Goal: Task Accomplishment & Management: Complete application form

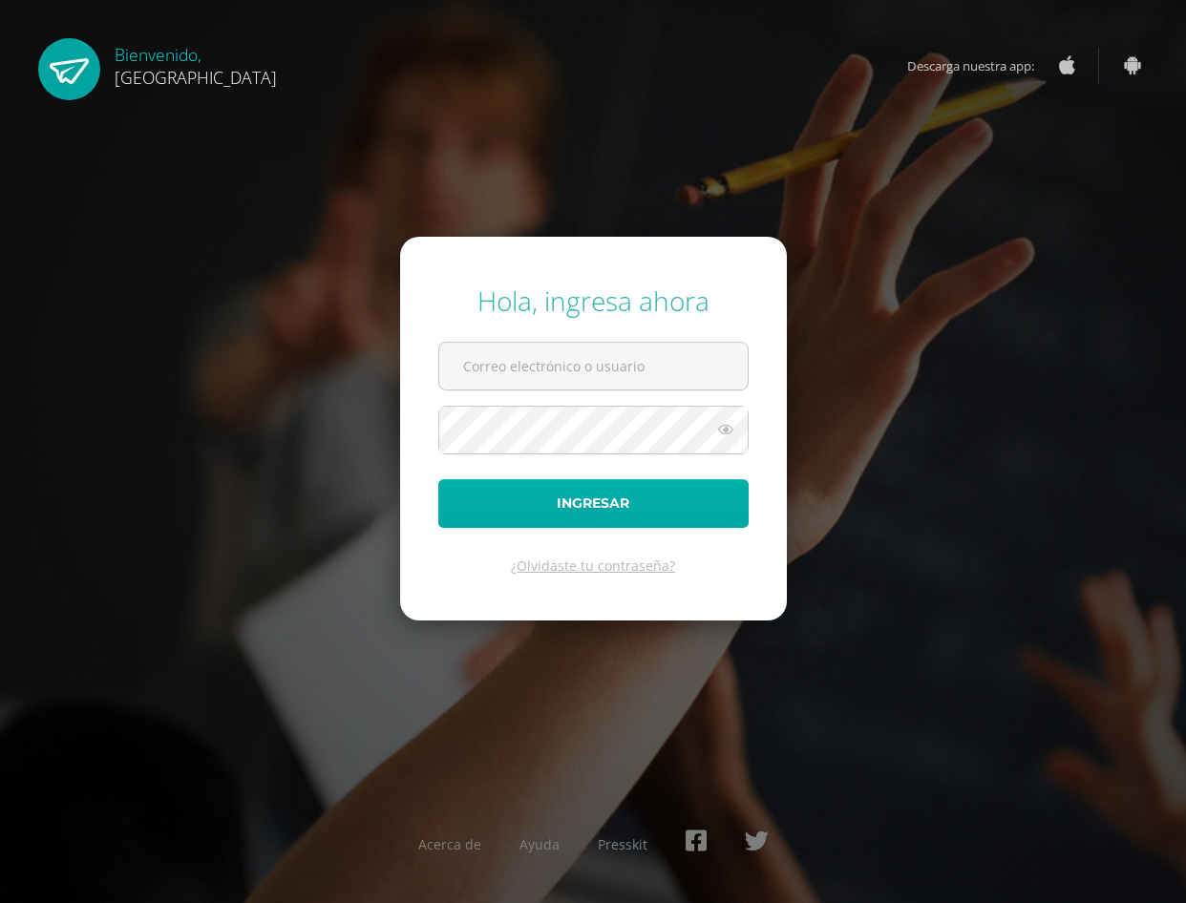
type input "2019218@colegiobelga.edu.gt"
click at [712, 514] on button "Ingresar" at bounding box center [593, 503] width 310 height 49
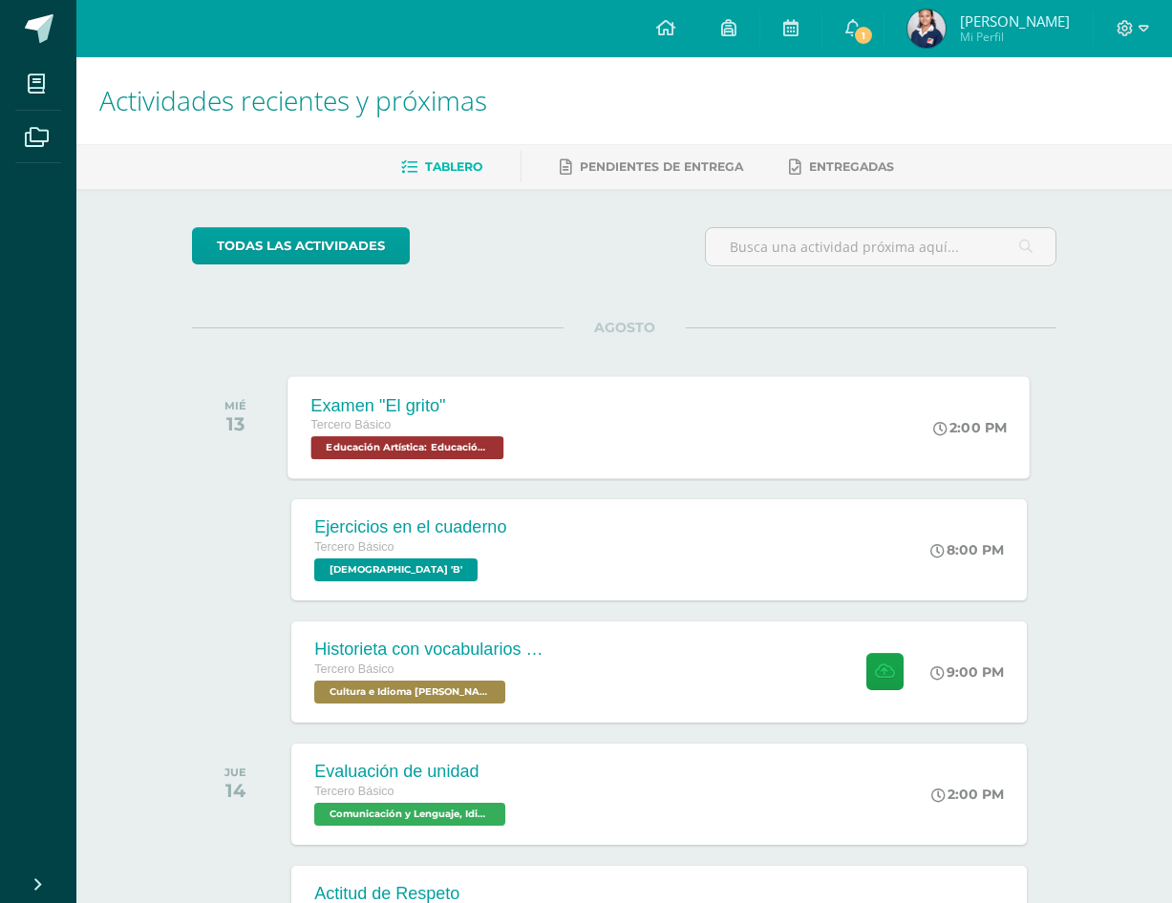
click at [590, 463] on div "Examen "El grito" Tercero Básico Educación Artística: Educación Musical 'B' 2:0…" at bounding box center [659, 427] width 742 height 102
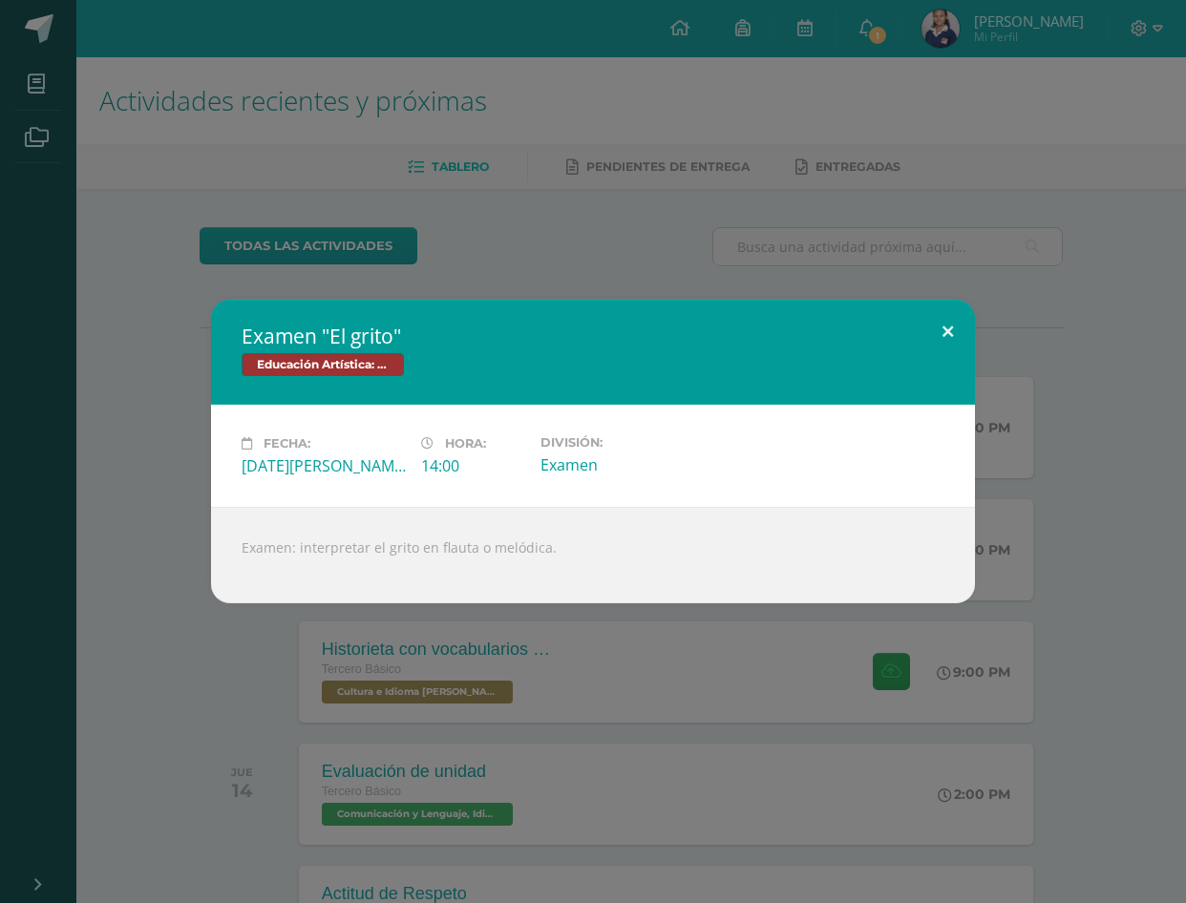
click at [944, 328] on button at bounding box center [948, 332] width 54 height 65
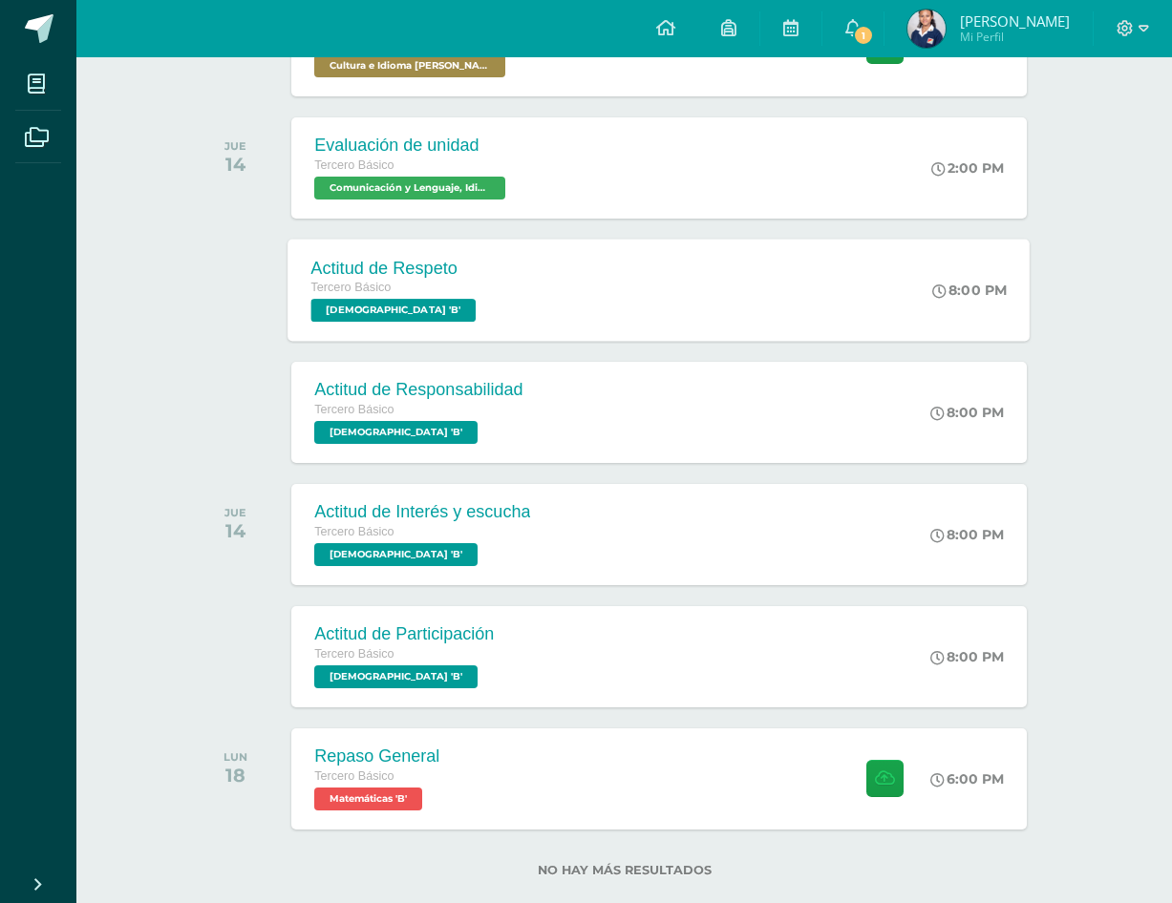
scroll to position [662, 0]
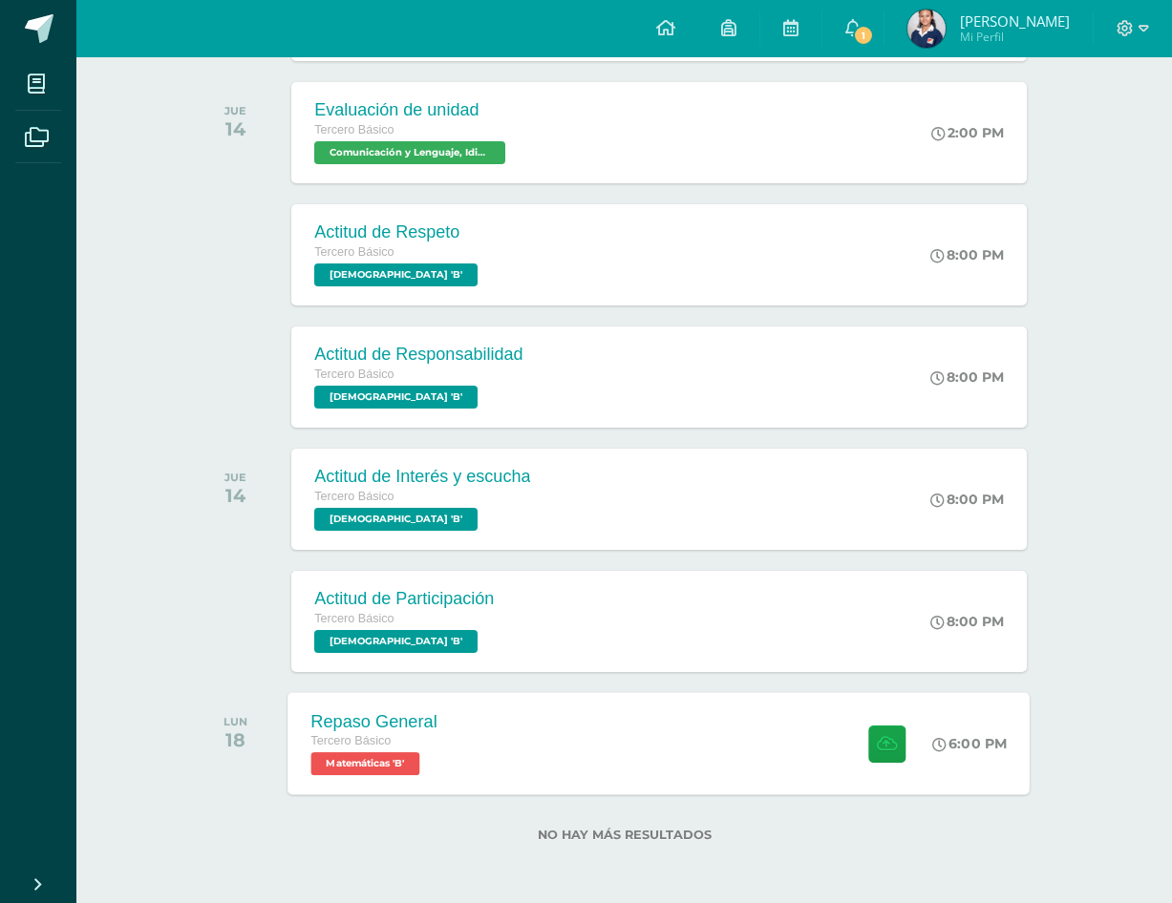
click at [520, 730] on div "Repaso General Tercero Básico Matemáticas 'B' 6:00 PM Repaso General Matemáticas" at bounding box center [659, 743] width 742 height 102
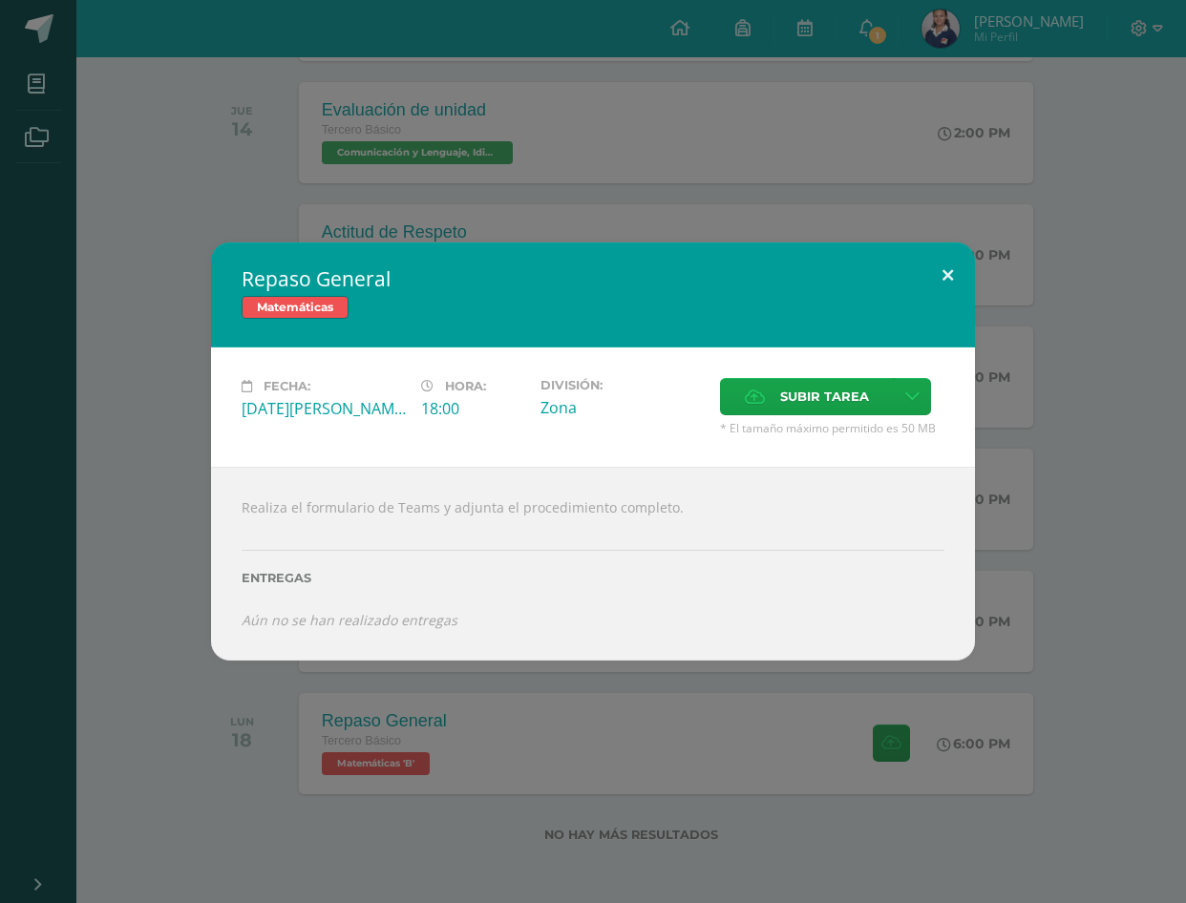
click at [953, 266] on button at bounding box center [948, 275] width 54 height 65
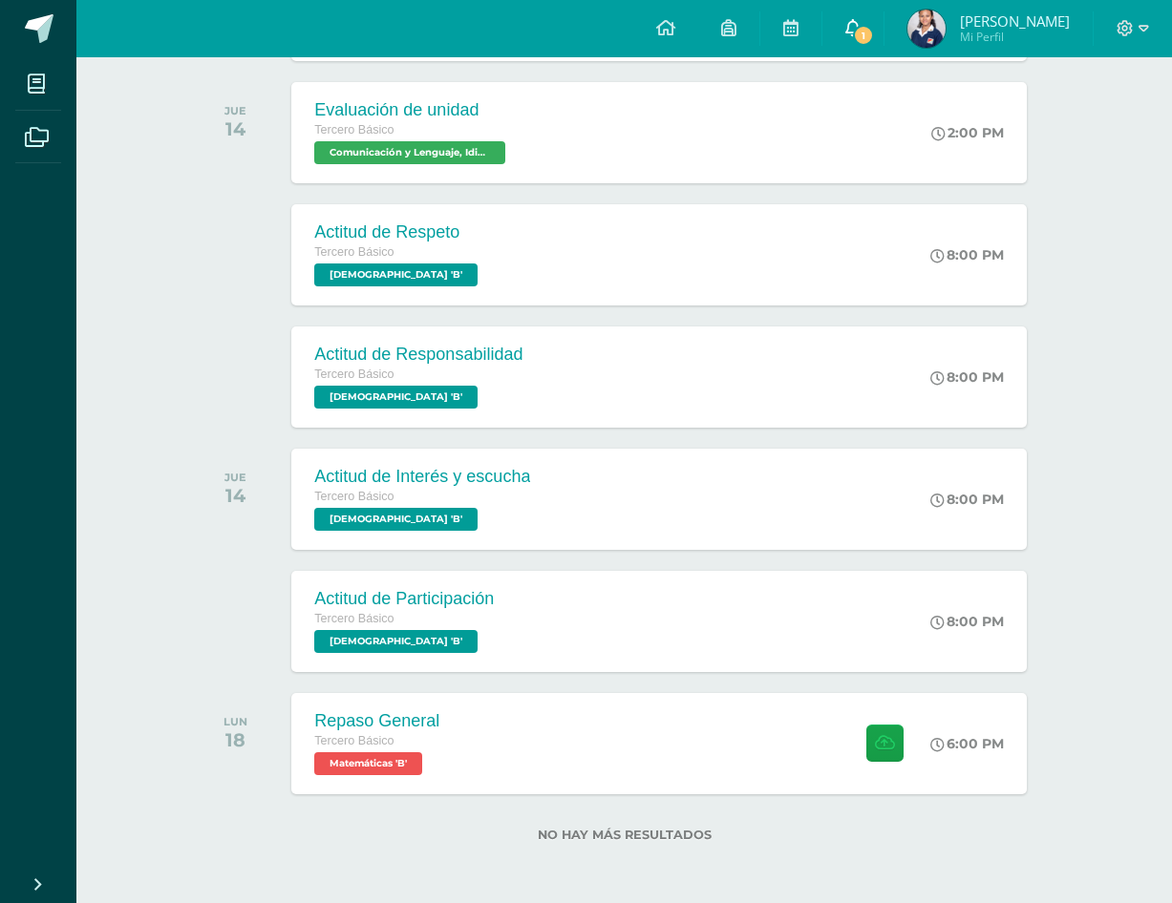
click at [883, 14] on link "1" at bounding box center [852, 28] width 61 height 57
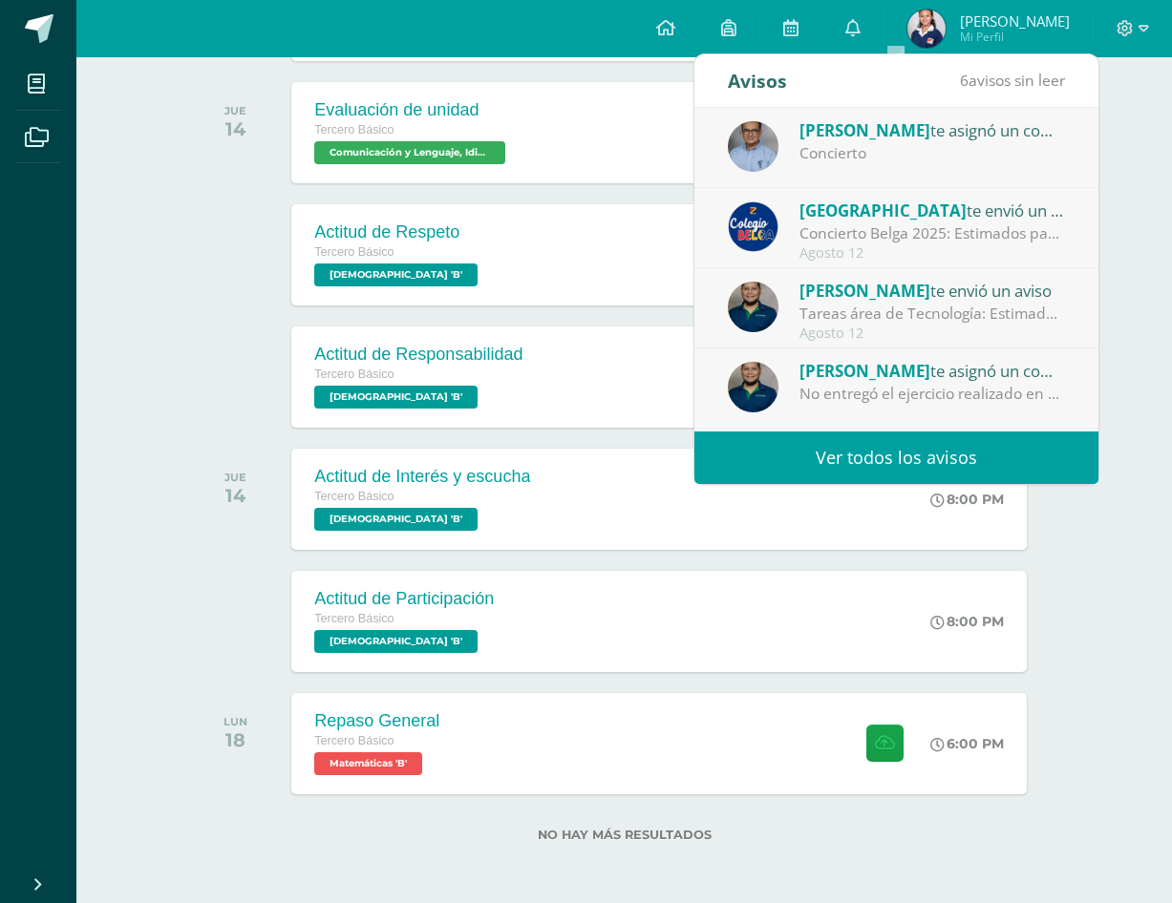
click at [860, 167] on div "Byron Castillo te asignó un comentario en 'Examen "El grito"' para 'Educación A…" at bounding box center [896, 148] width 404 height 80
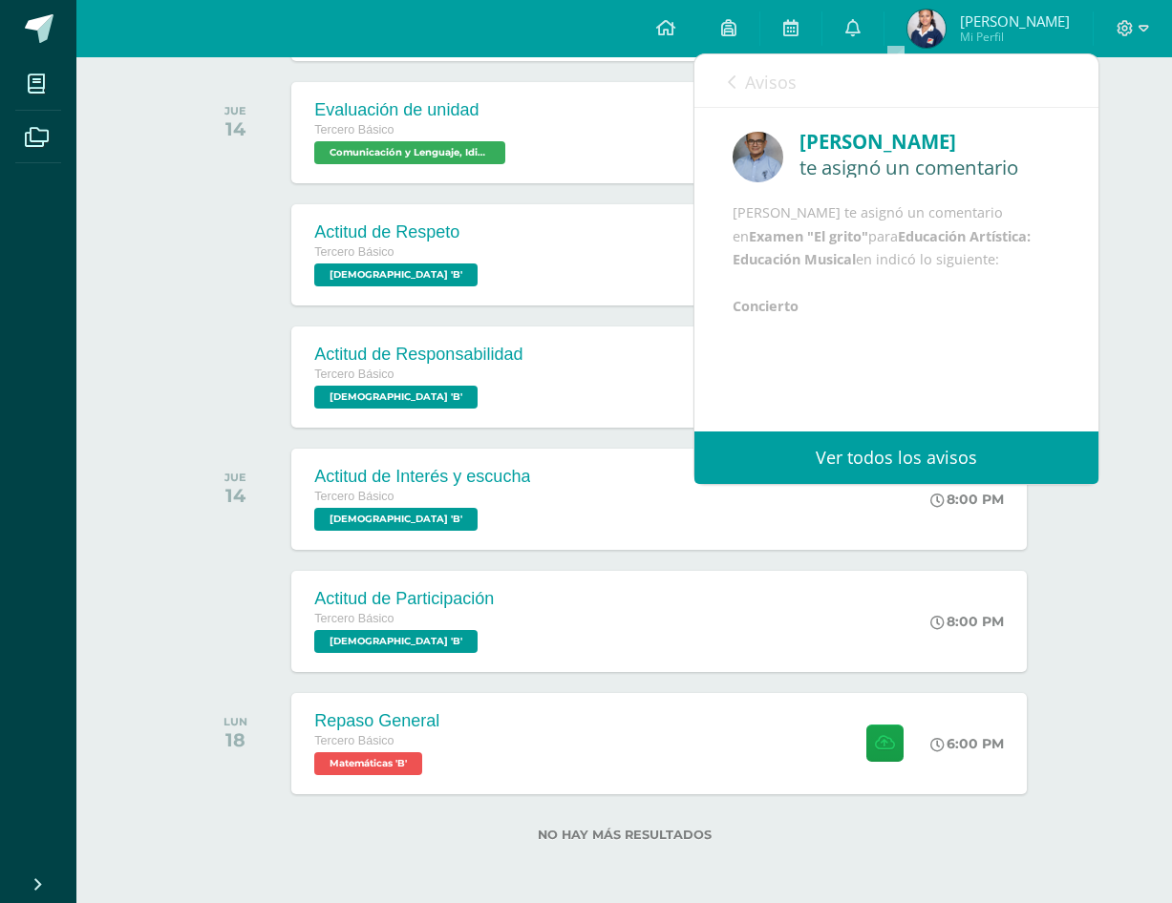
click at [739, 77] on link "Avisos" at bounding box center [762, 81] width 69 height 54
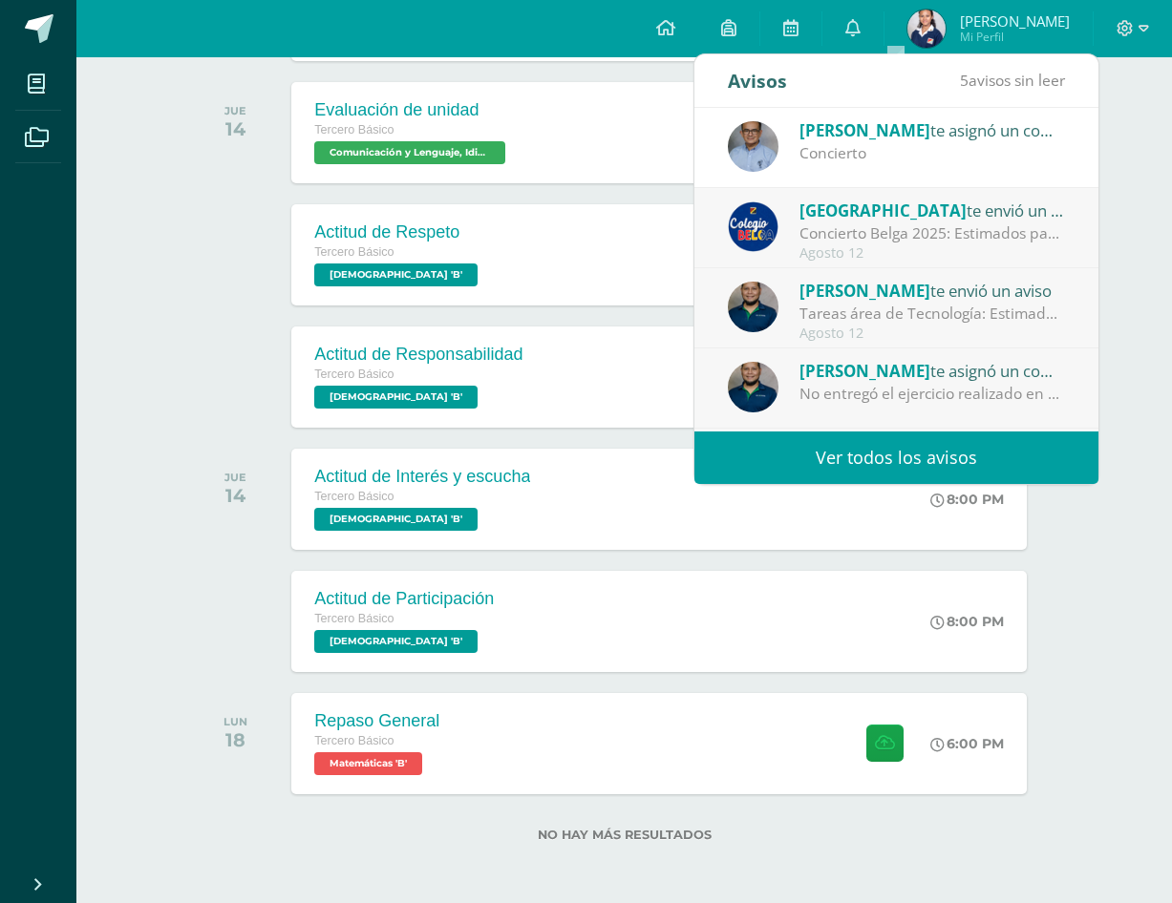
click at [739, 77] on div "Avisos" at bounding box center [757, 80] width 59 height 53
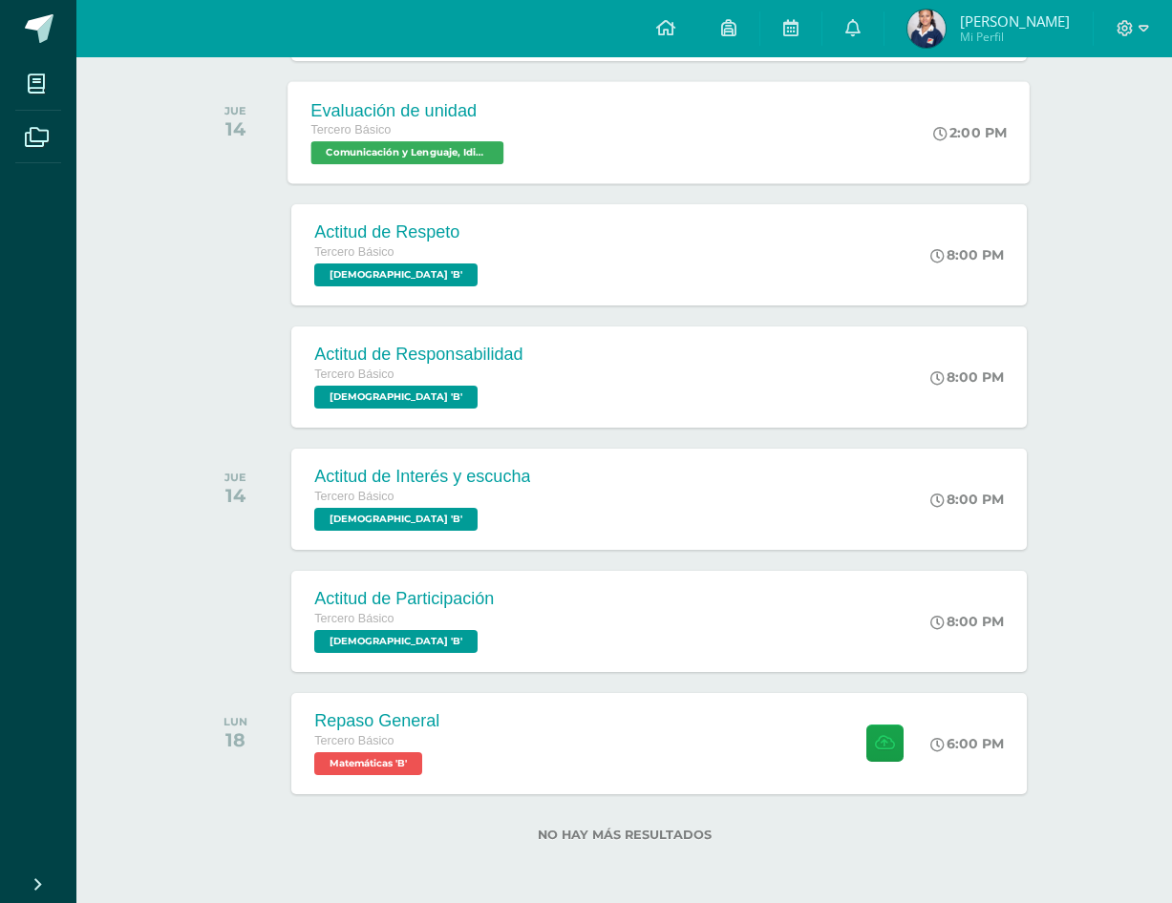
click at [626, 147] on div "Evaluación de unidad Tercero Básico Comunicación y Lenguaje, Idioma Español 'B'…" at bounding box center [659, 132] width 742 height 102
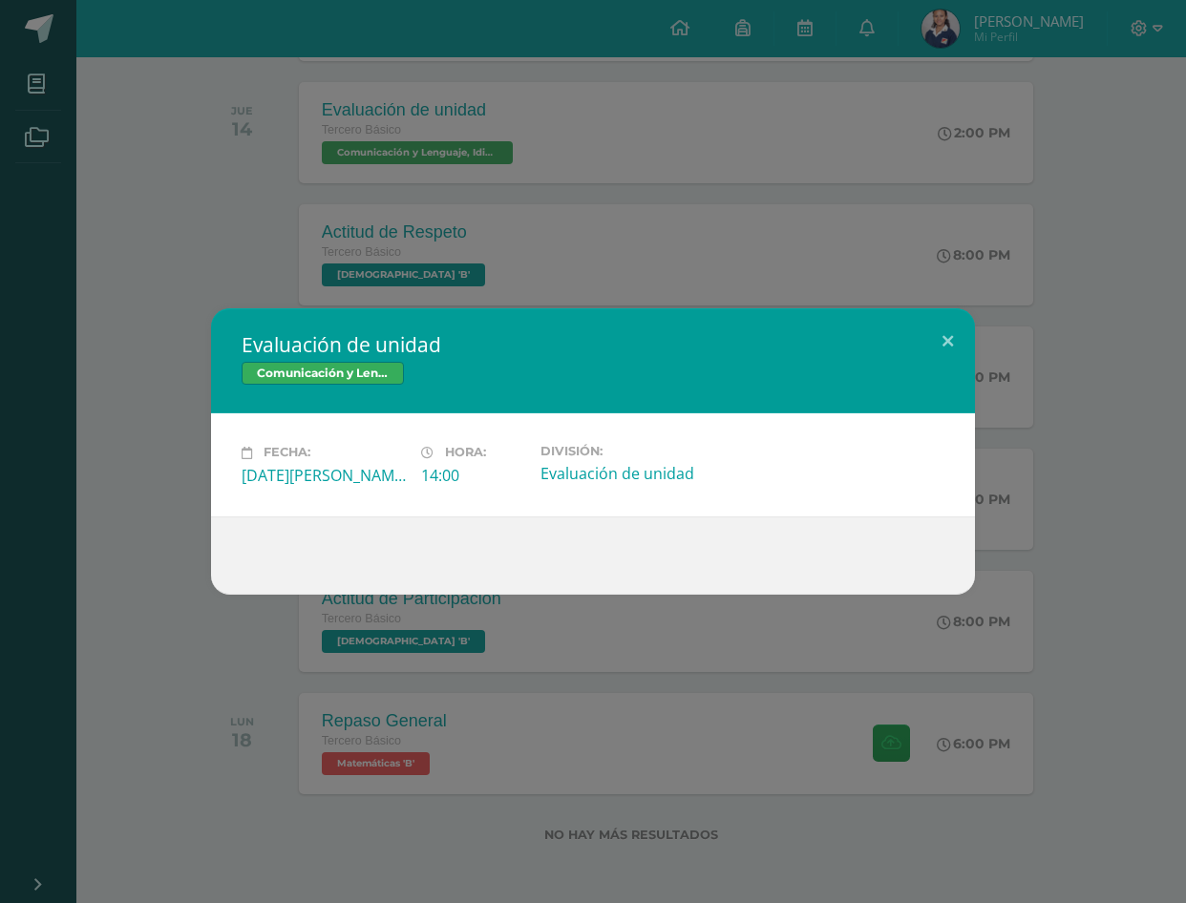
click at [1008, 217] on div "Evaluación de unidad Comunicación y Lenguaje, Idioma Español Fecha: Jueves 14 d…" at bounding box center [593, 451] width 1186 height 903
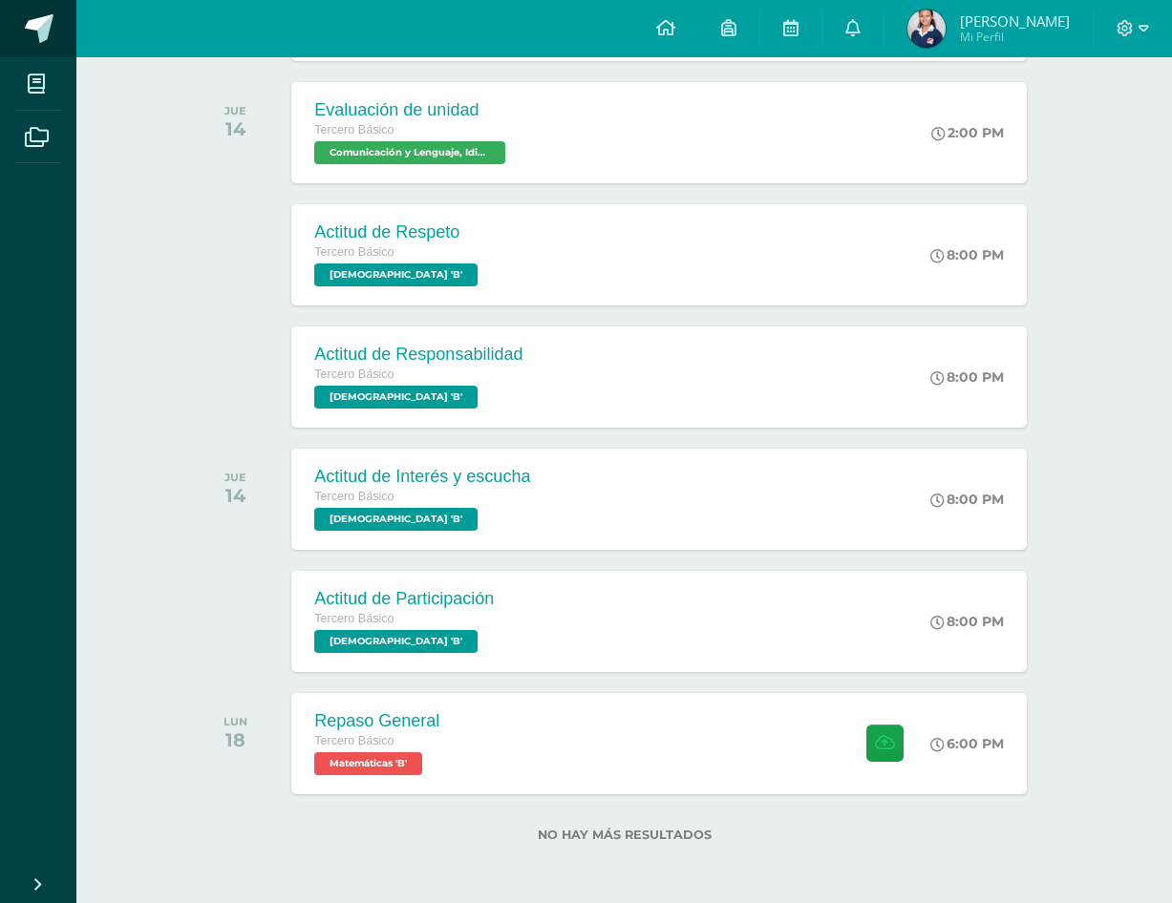
click at [39, 31] on span at bounding box center [39, 28] width 29 height 29
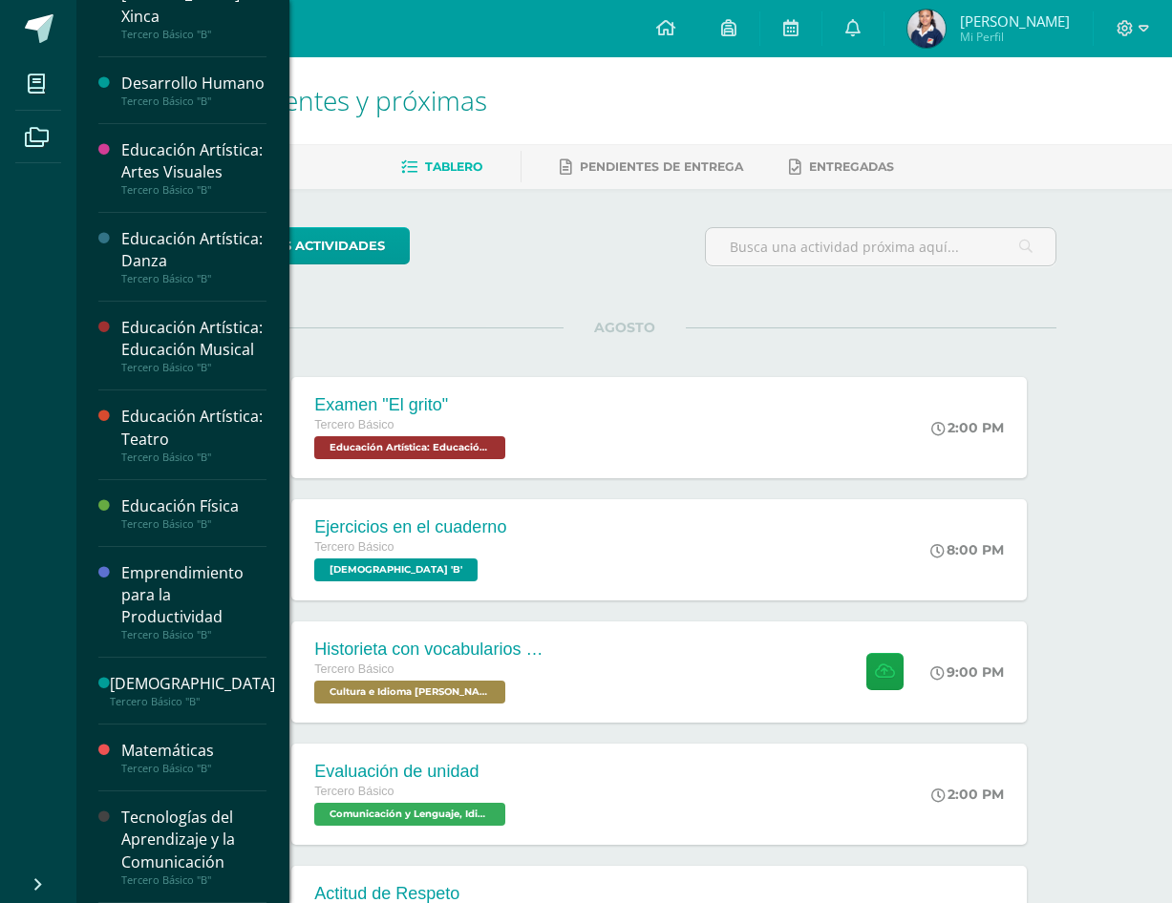
scroll to position [609, 0]
click at [159, 839] on div "Tecnologías del Aprendizaje y la Comunicación" at bounding box center [193, 840] width 145 height 66
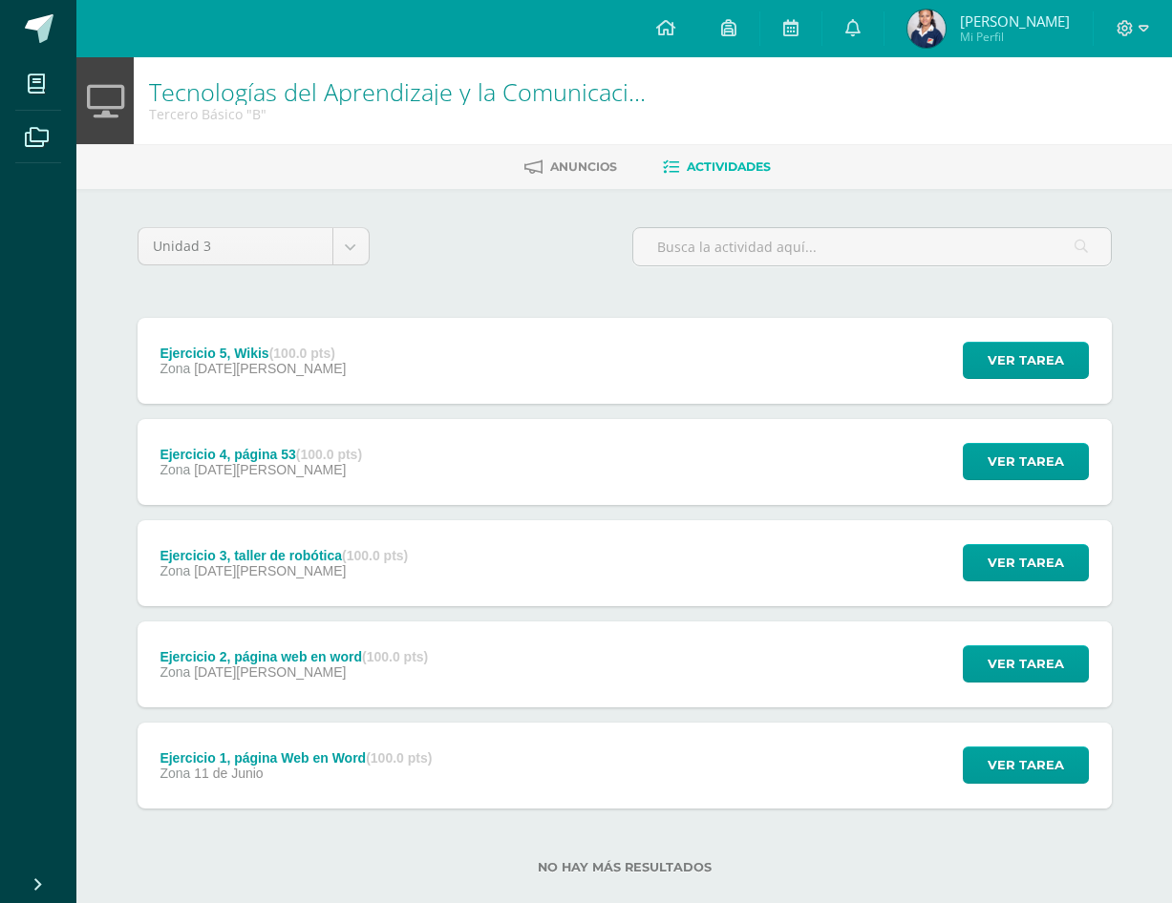
click at [346, 350] on div "Ejercicio 5, Wikis (100.0 pts) Zona 08 de Agosto" at bounding box center [254, 361] width 232 height 86
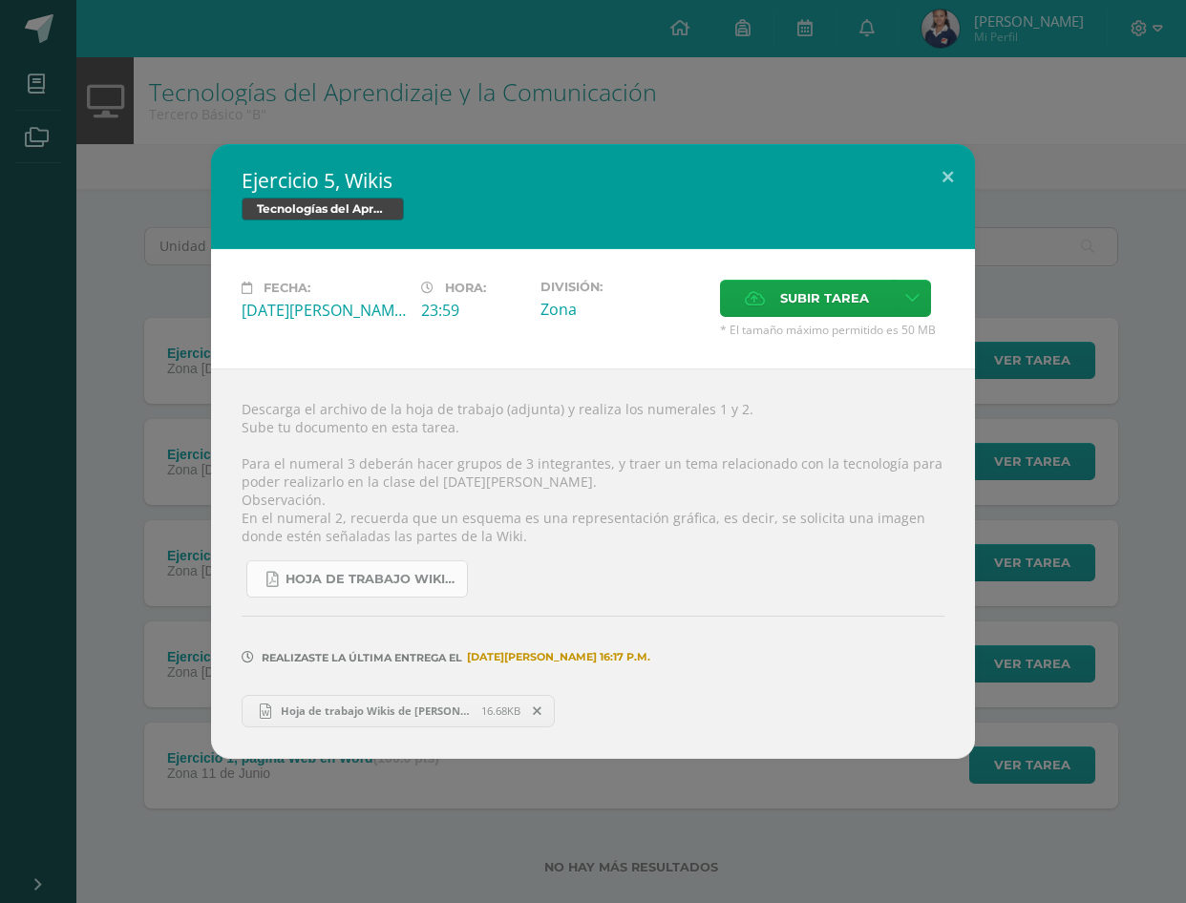
click at [413, 580] on span "Hoja de trabajo Wikis.pdf" at bounding box center [372, 579] width 172 height 15
click at [944, 175] on button at bounding box center [948, 176] width 54 height 65
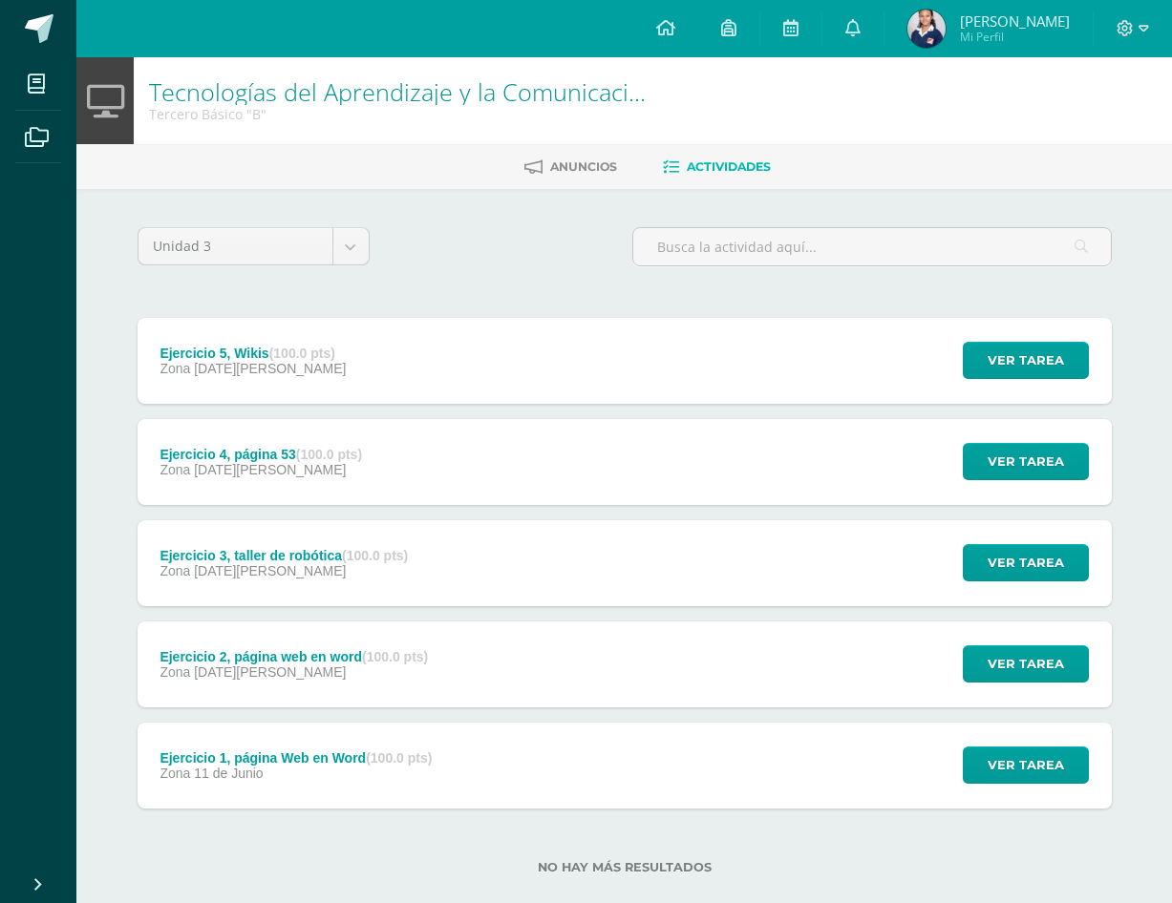
click at [560, 483] on div "Ejercicio 4, página 53 (100.0 pts) Zona 06 de Agosto Ver tarea Ejercicio 4, pág…" at bounding box center [625, 462] width 974 height 86
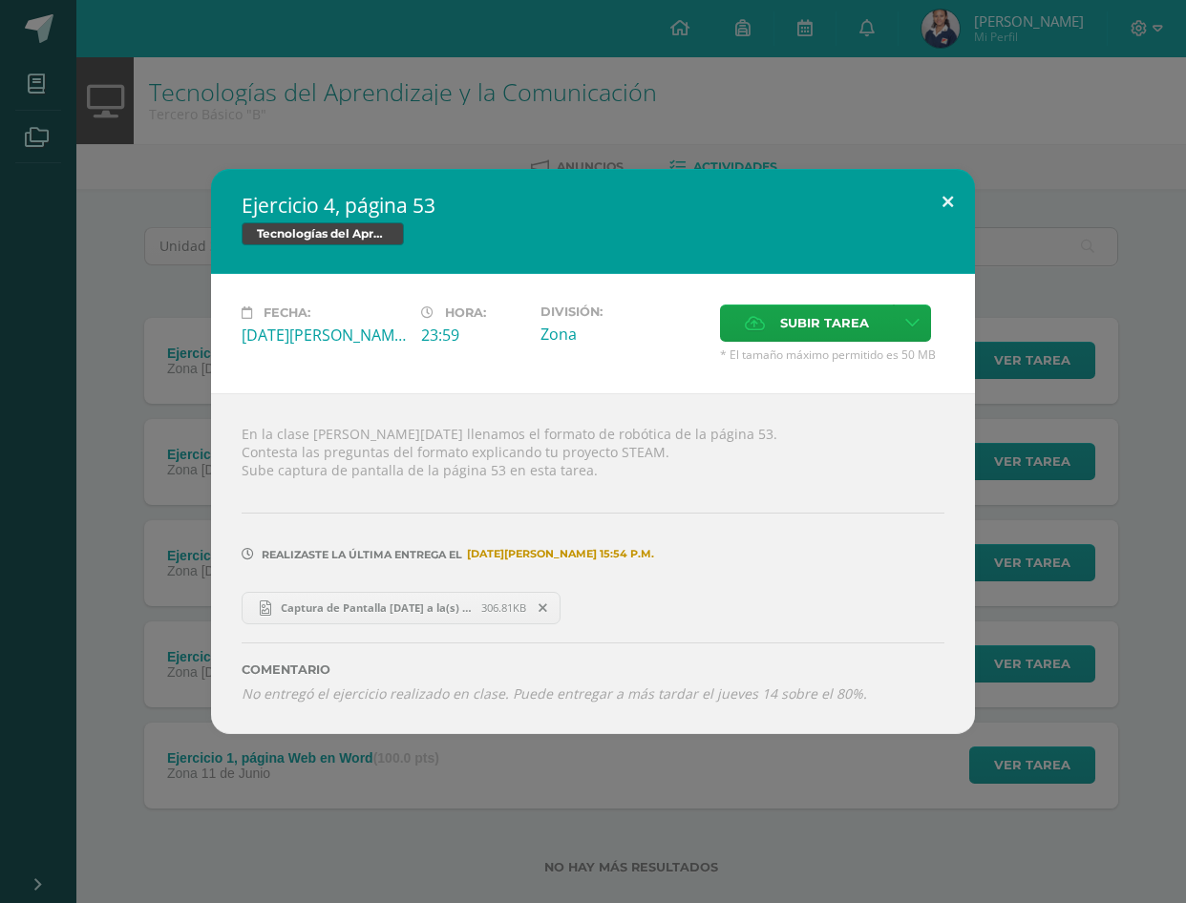
click at [940, 174] on button at bounding box center [948, 201] width 54 height 65
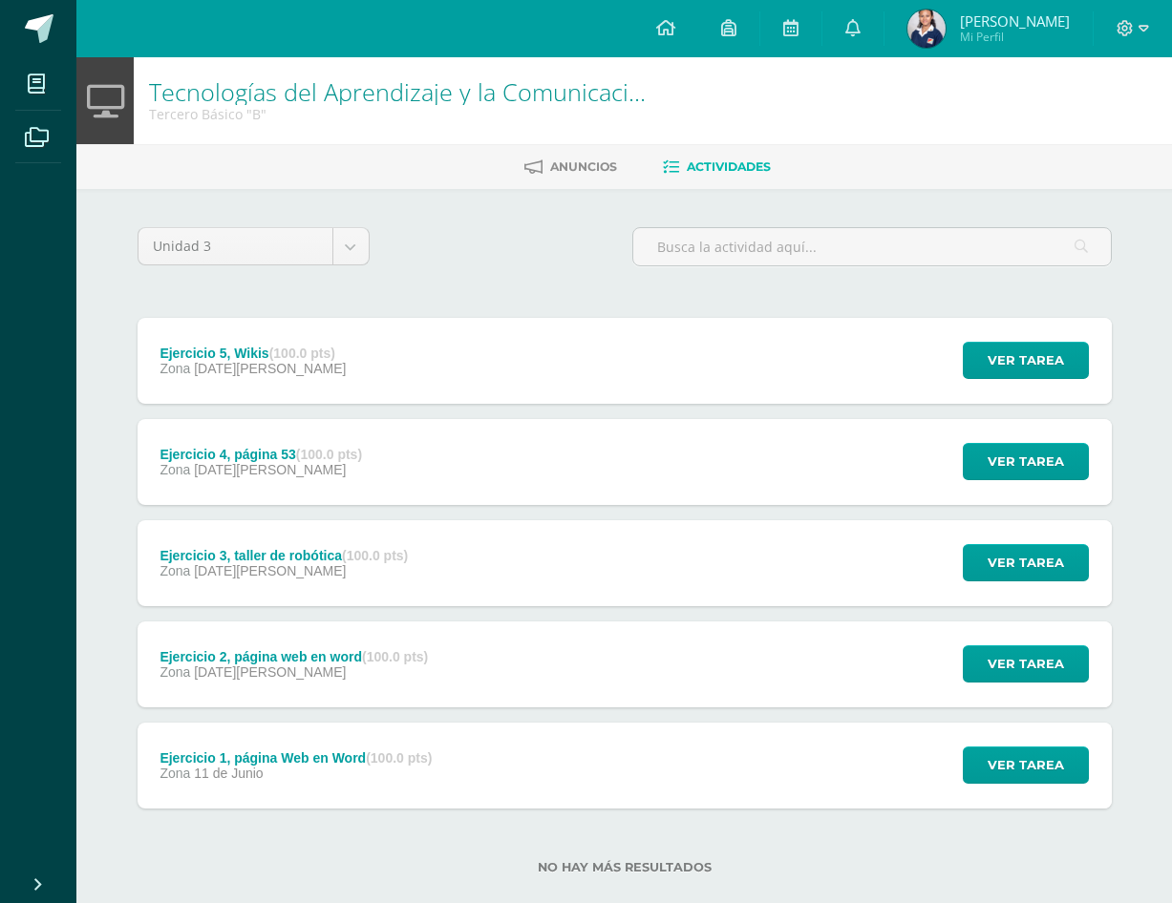
click at [450, 563] on div "Ejercicio 3, taller de robótica (100.0 pts) Zona 06 de Agosto Ver tarea Ejercic…" at bounding box center [625, 563] width 974 height 86
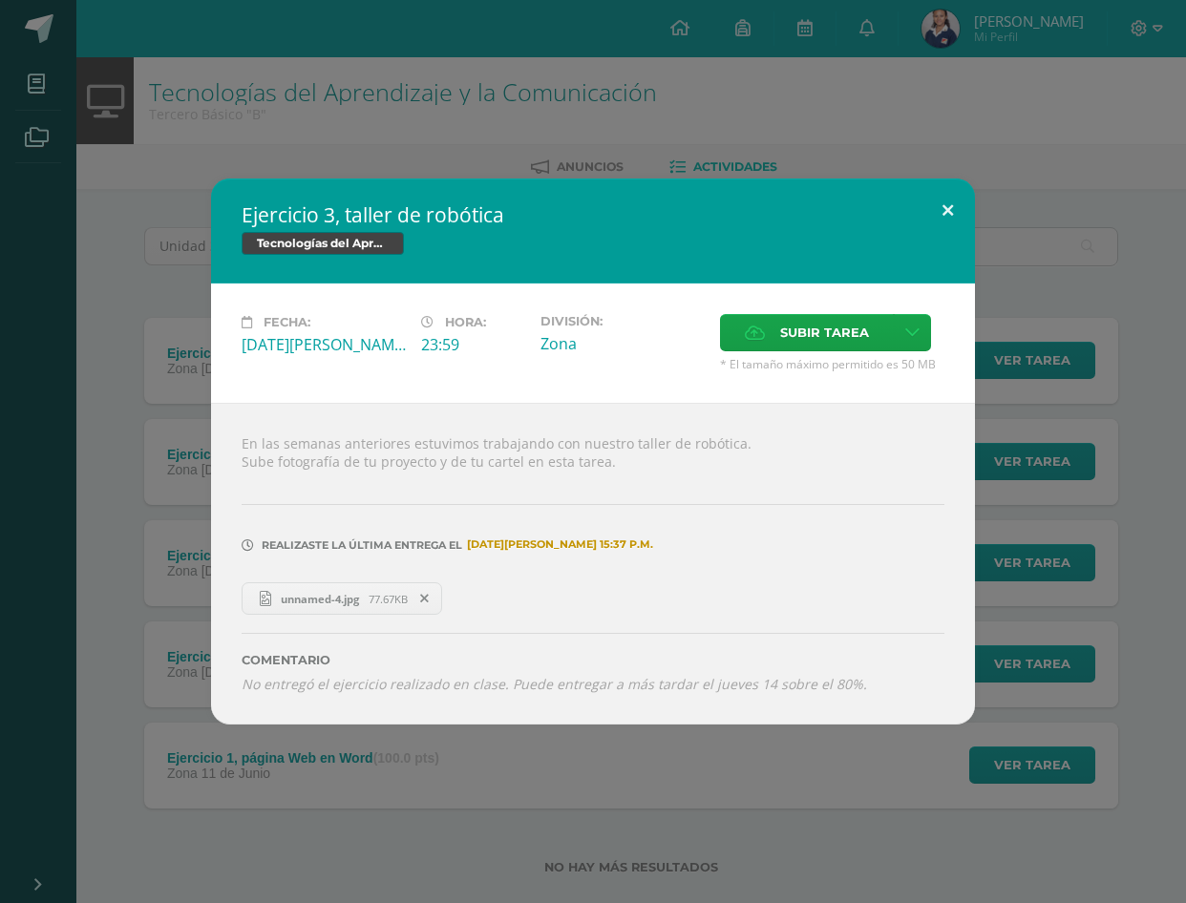
click at [947, 192] on button at bounding box center [948, 211] width 54 height 65
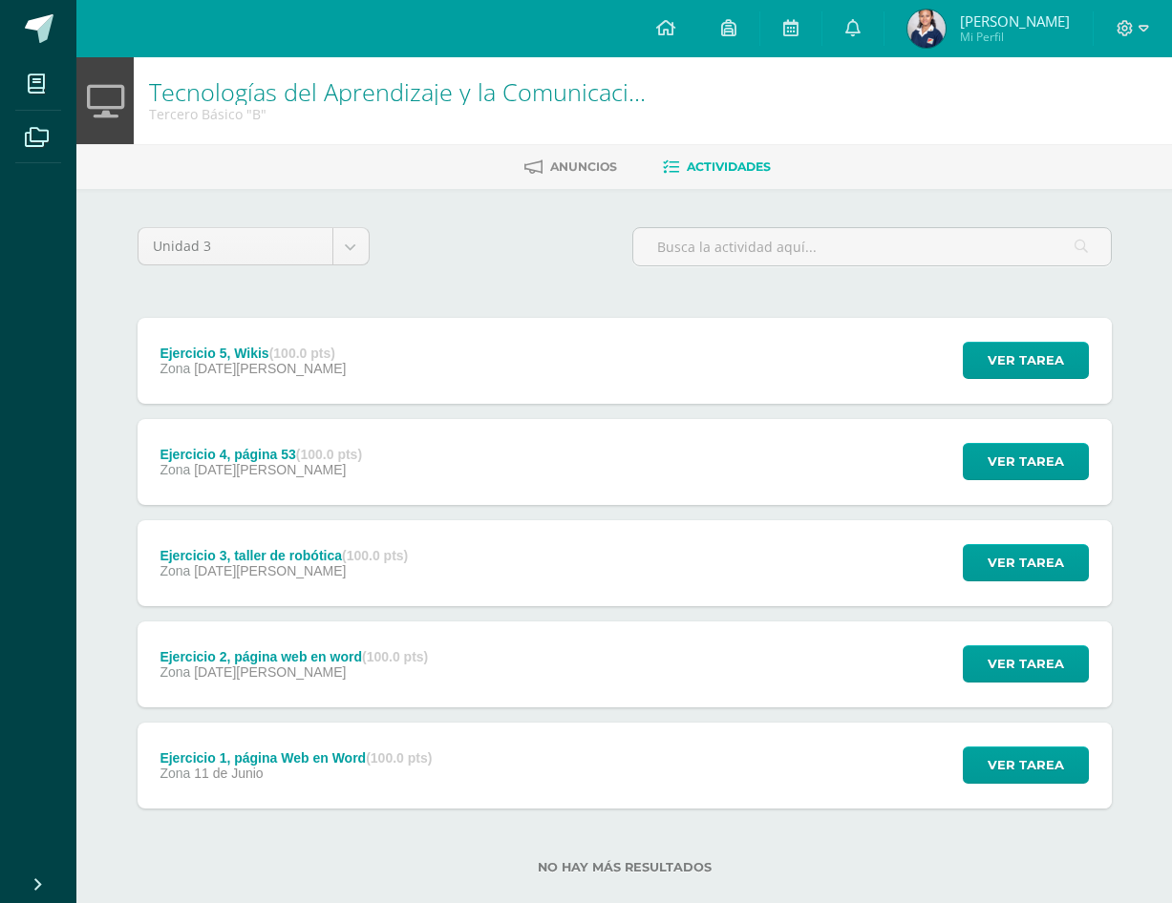
click at [489, 657] on div "Ejercicio 2, página web en word (100.0 pts) Zona 09 de Julio Ver tarea Ejercici…" at bounding box center [625, 665] width 974 height 86
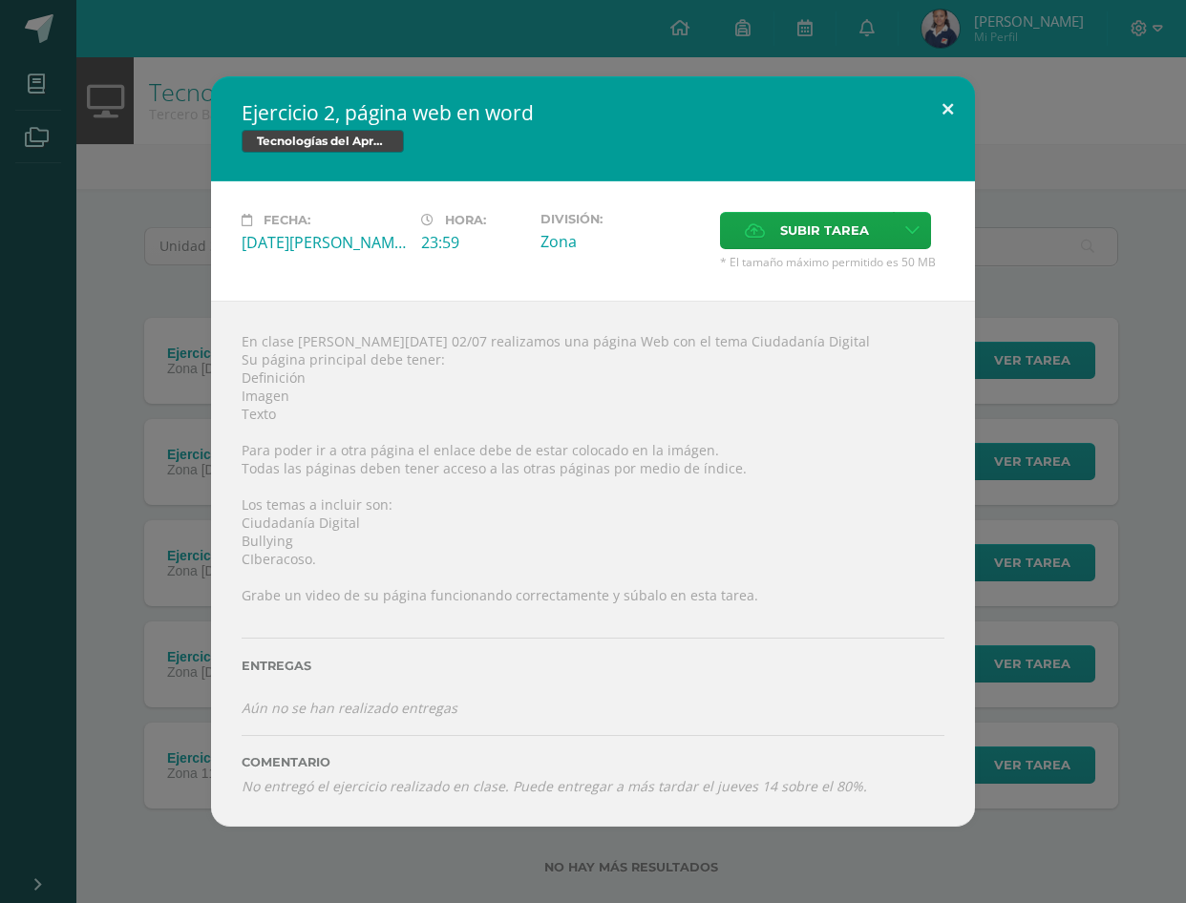
click at [936, 86] on button at bounding box center [948, 108] width 54 height 65
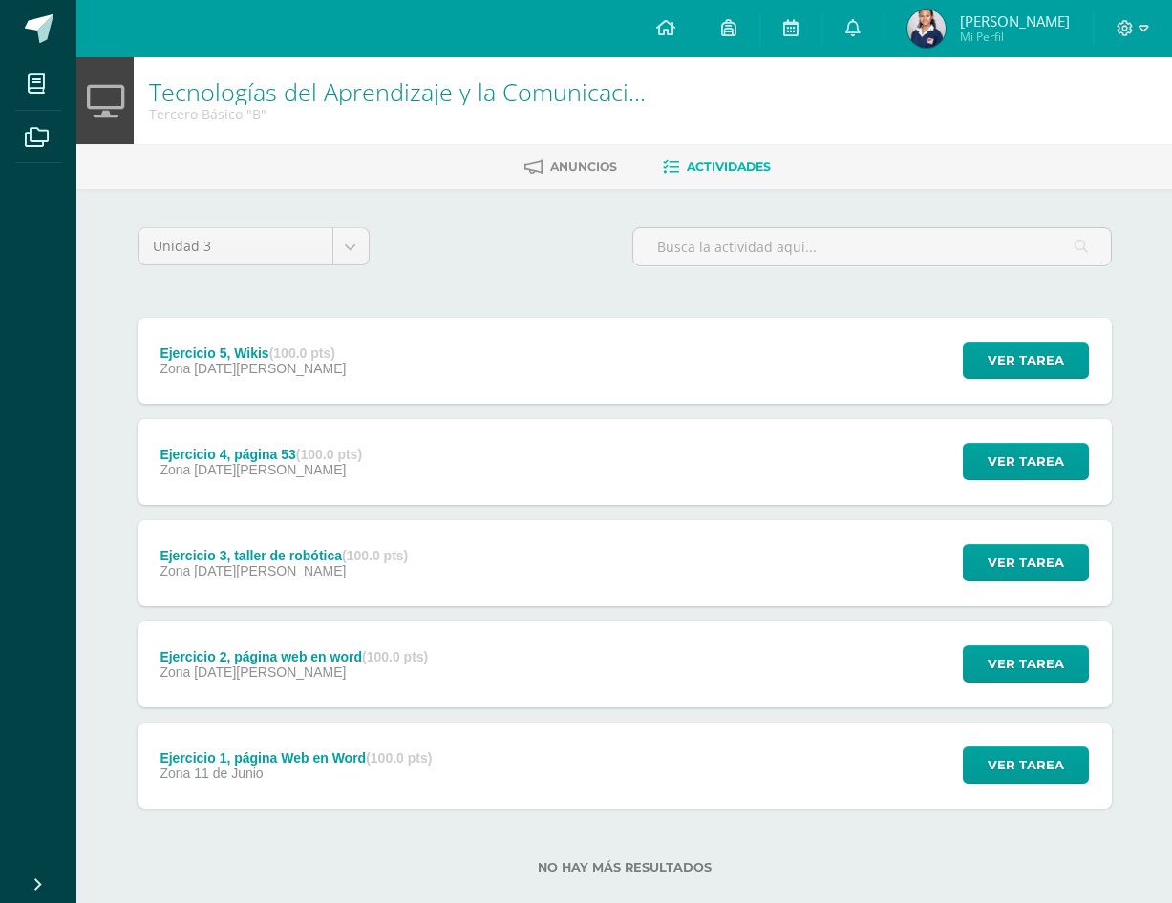
click at [509, 796] on div "Ejercicio 1, página Web en Word (100.0 pts) Zona 11 de Junio Ver tarea Ejercici…" at bounding box center [625, 766] width 974 height 86
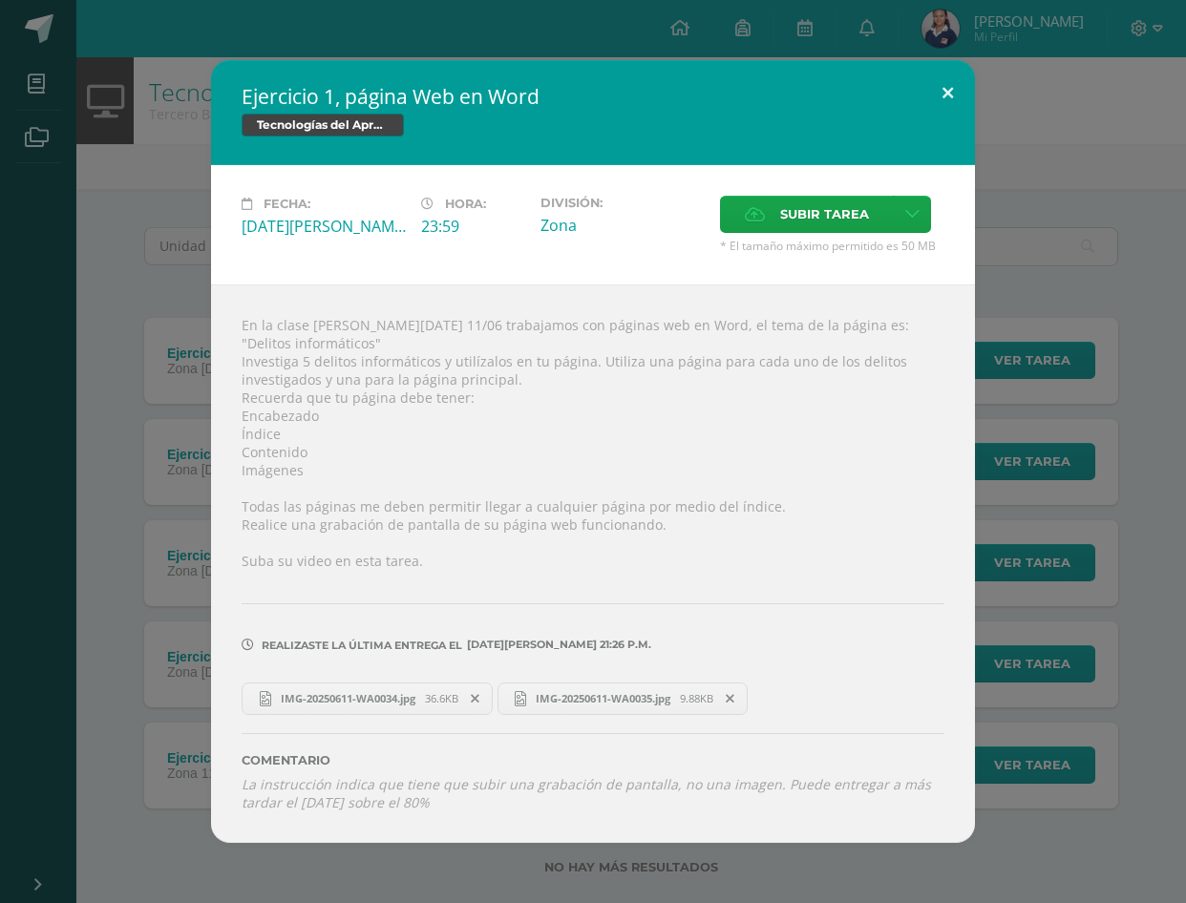
click at [951, 96] on button at bounding box center [948, 92] width 54 height 65
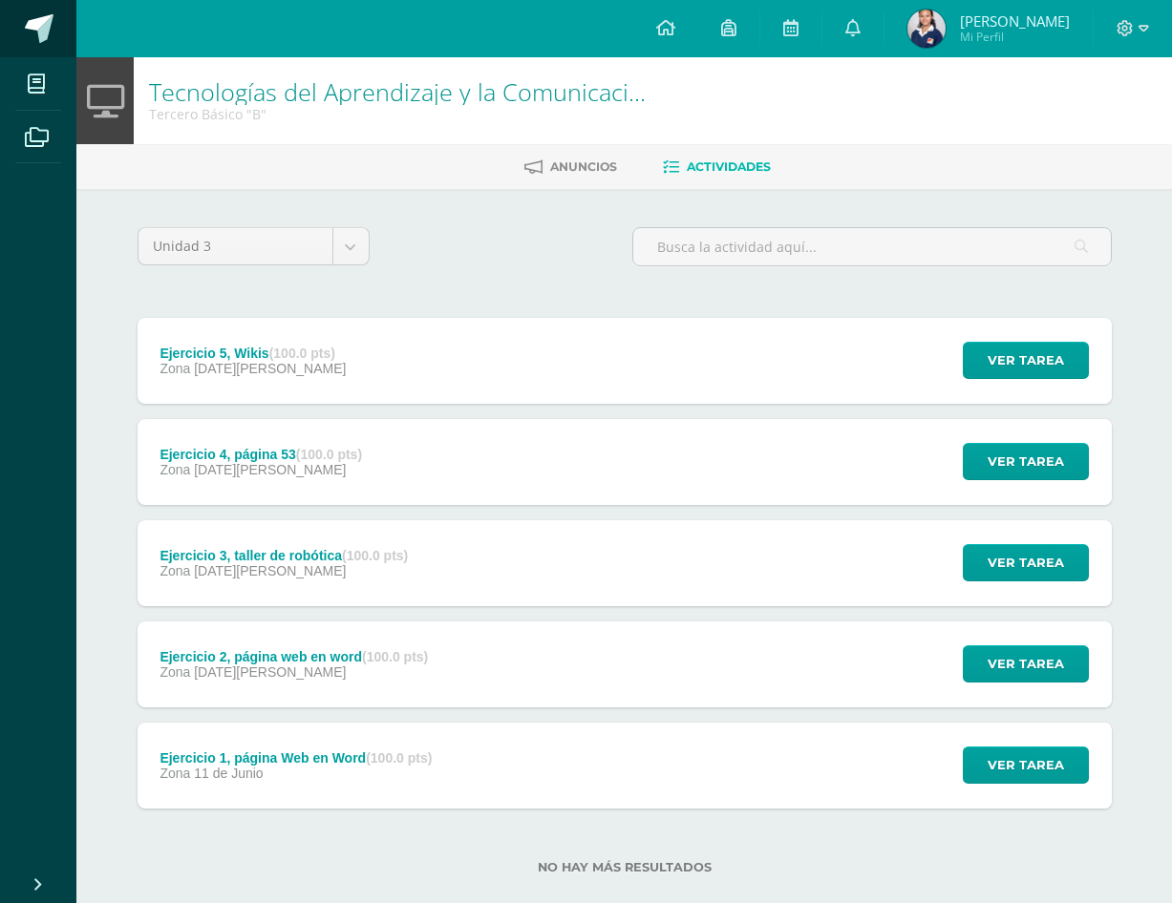
click at [44, 27] on span at bounding box center [39, 28] width 29 height 29
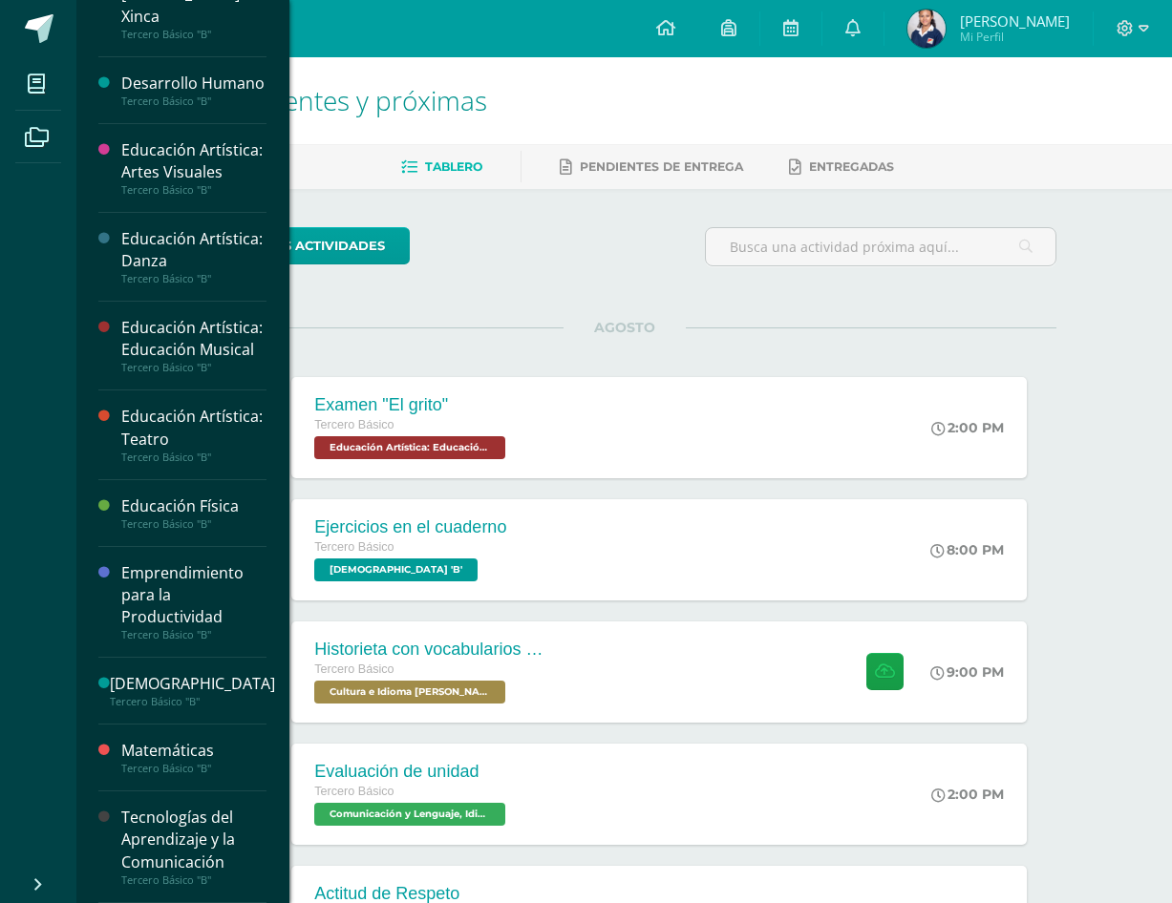
scroll to position [609, 0]
click at [175, 821] on div "Tecnologías del Aprendizaje y la Comunicación" at bounding box center [193, 840] width 145 height 66
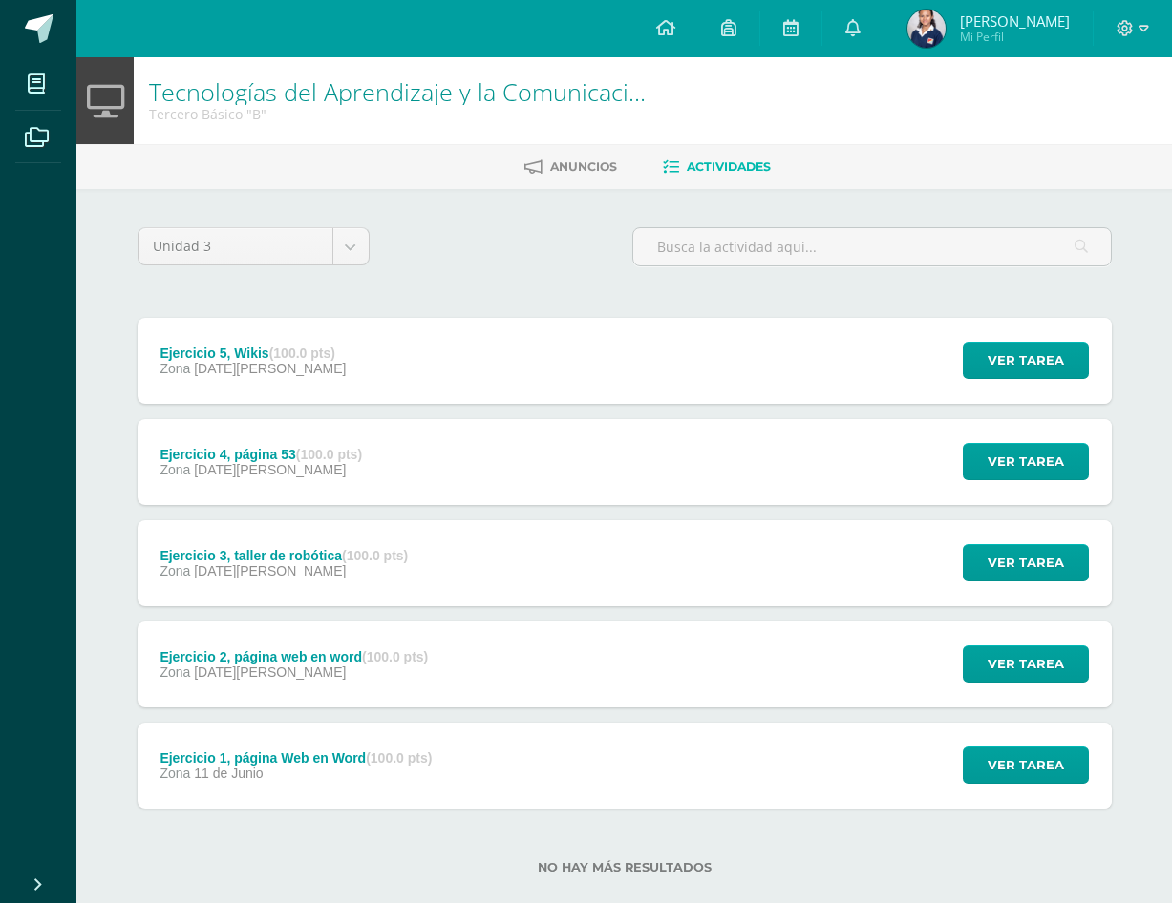
click at [445, 344] on div "Ejercicio 5, Wikis (100.0 pts) Zona [DATE][PERSON_NAME] Ver tarea Ejercicio 5, …" at bounding box center [625, 361] width 974 height 86
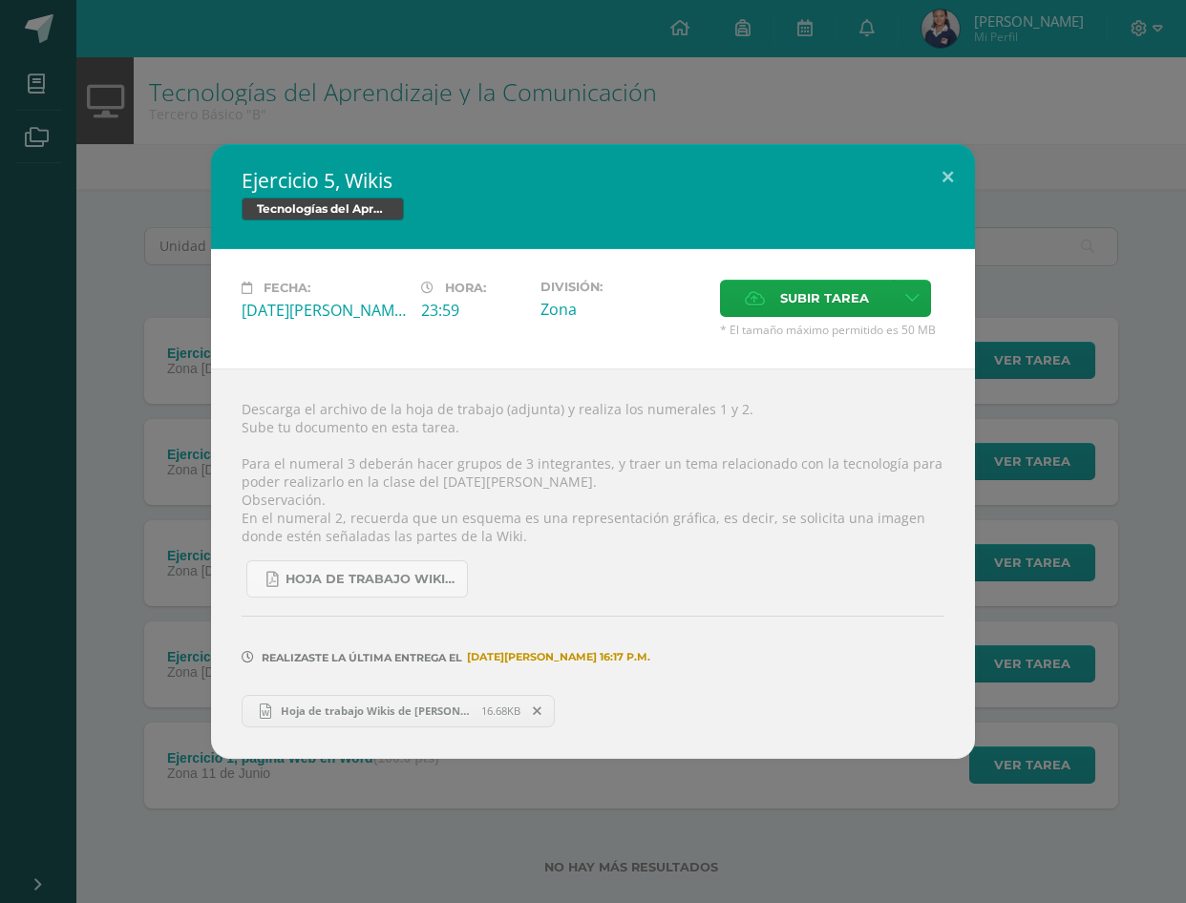
drag, startPoint x: 409, startPoint y: 174, endPoint x: 348, endPoint y: 164, distance: 61.9
click at [348, 163] on div "Ejercicio 5, Wikis Tecnologías del Aprendizaje y la Comunicación" at bounding box center [593, 196] width 764 height 105
click at [340, 180] on h2 "Ejercicio 5, Wikis" at bounding box center [593, 180] width 703 height 27
click at [398, 706] on span "Hoja de trabajo Wikis de [PERSON_NAME].docx" at bounding box center [376, 711] width 210 height 14
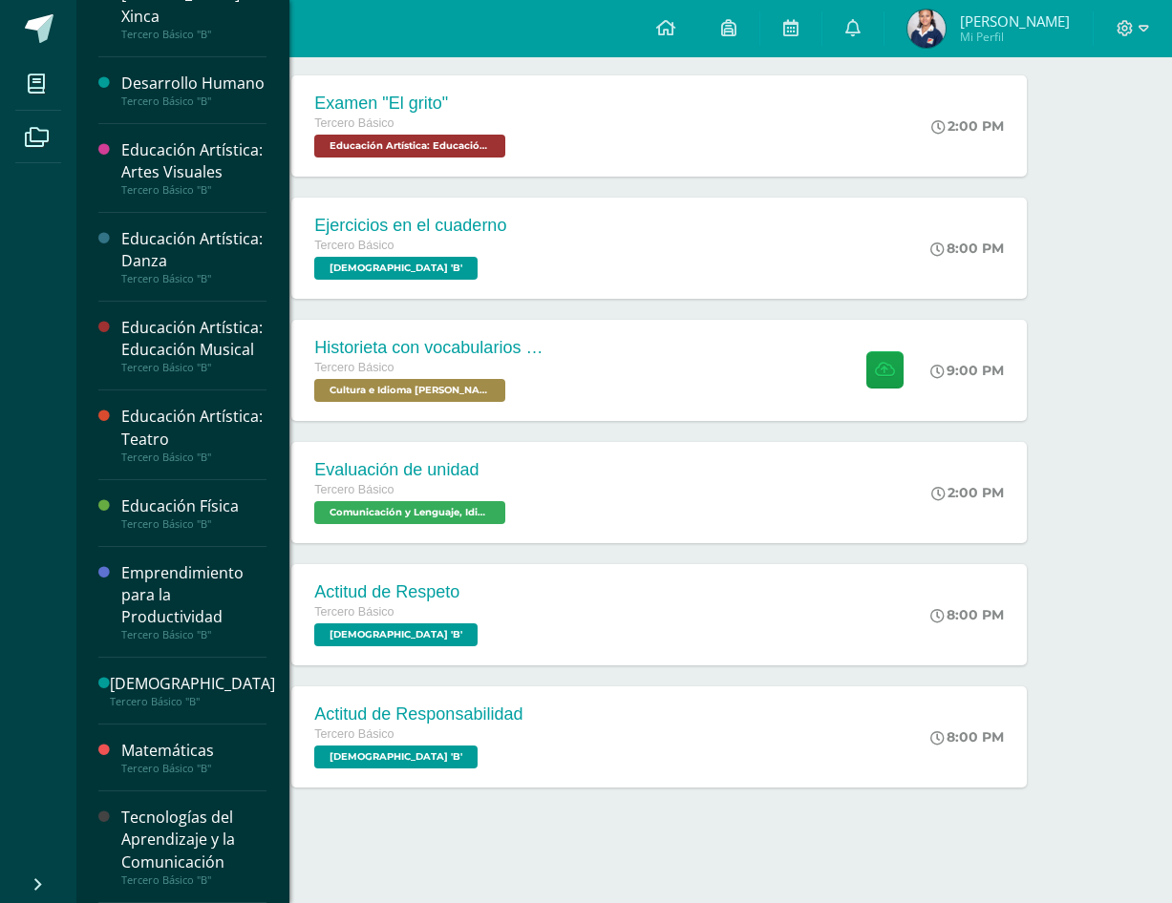
scroll to position [307, 0]
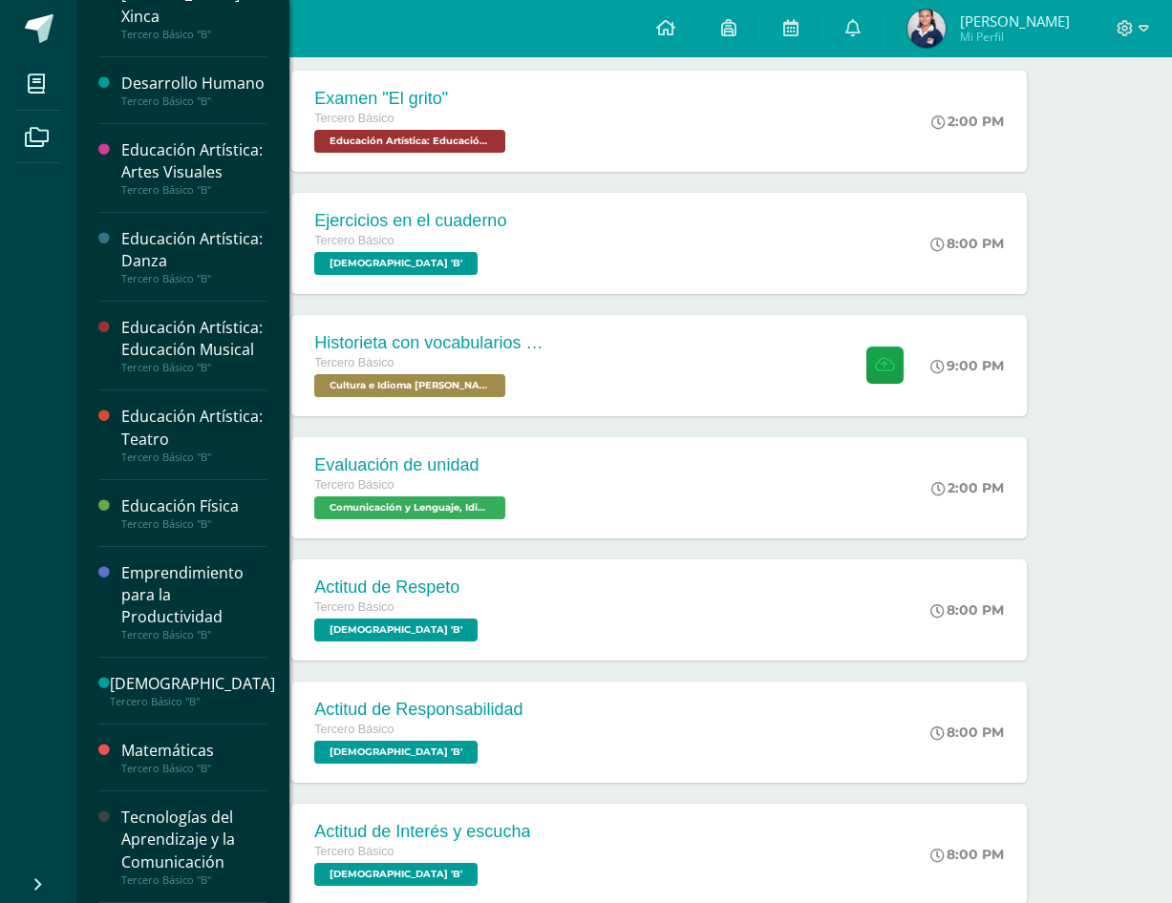
click at [129, 830] on div "Tecnologías del Aprendizaje y la Comunicación" at bounding box center [193, 840] width 145 height 66
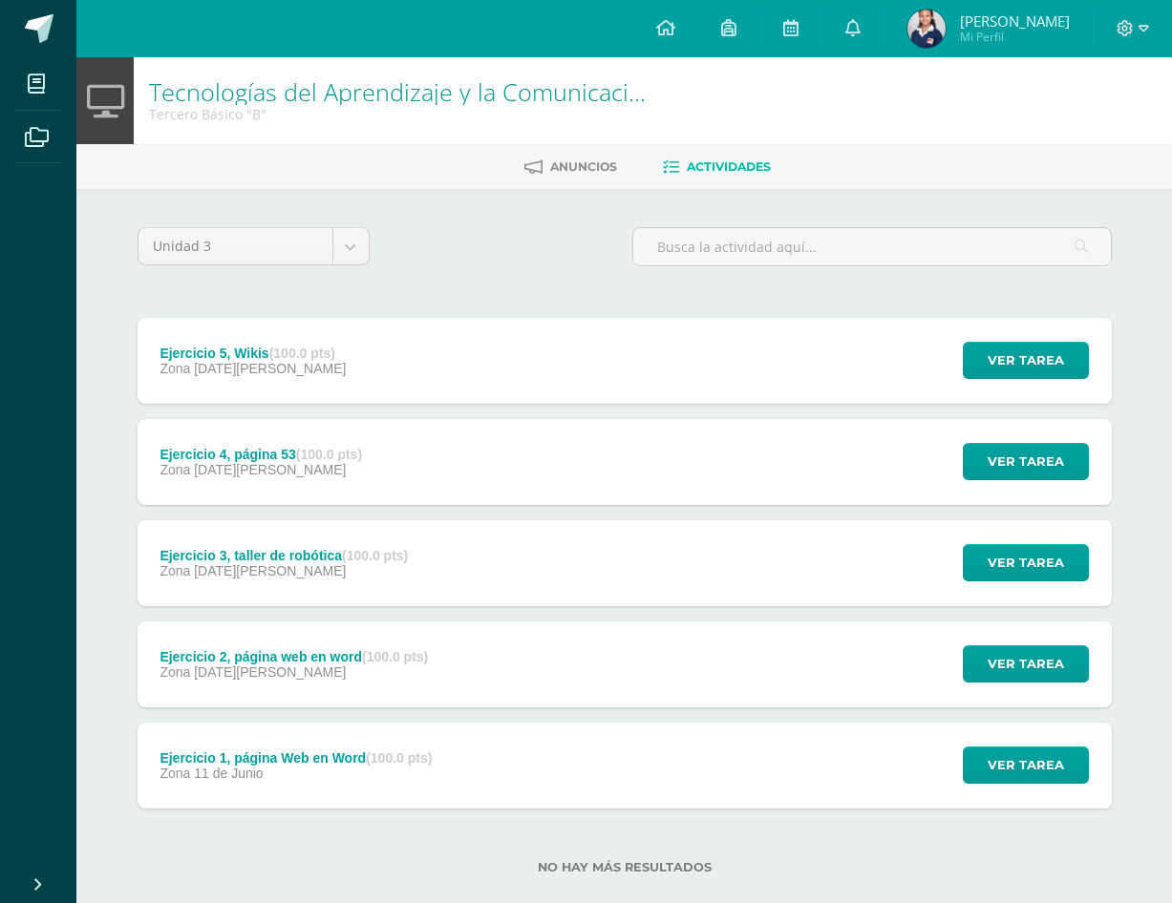
click at [733, 385] on div "Ejercicio 5, Wikis (100.0 pts) Zona [DATE][PERSON_NAME] Ver tarea Ejercicio 5, …" at bounding box center [625, 361] width 974 height 86
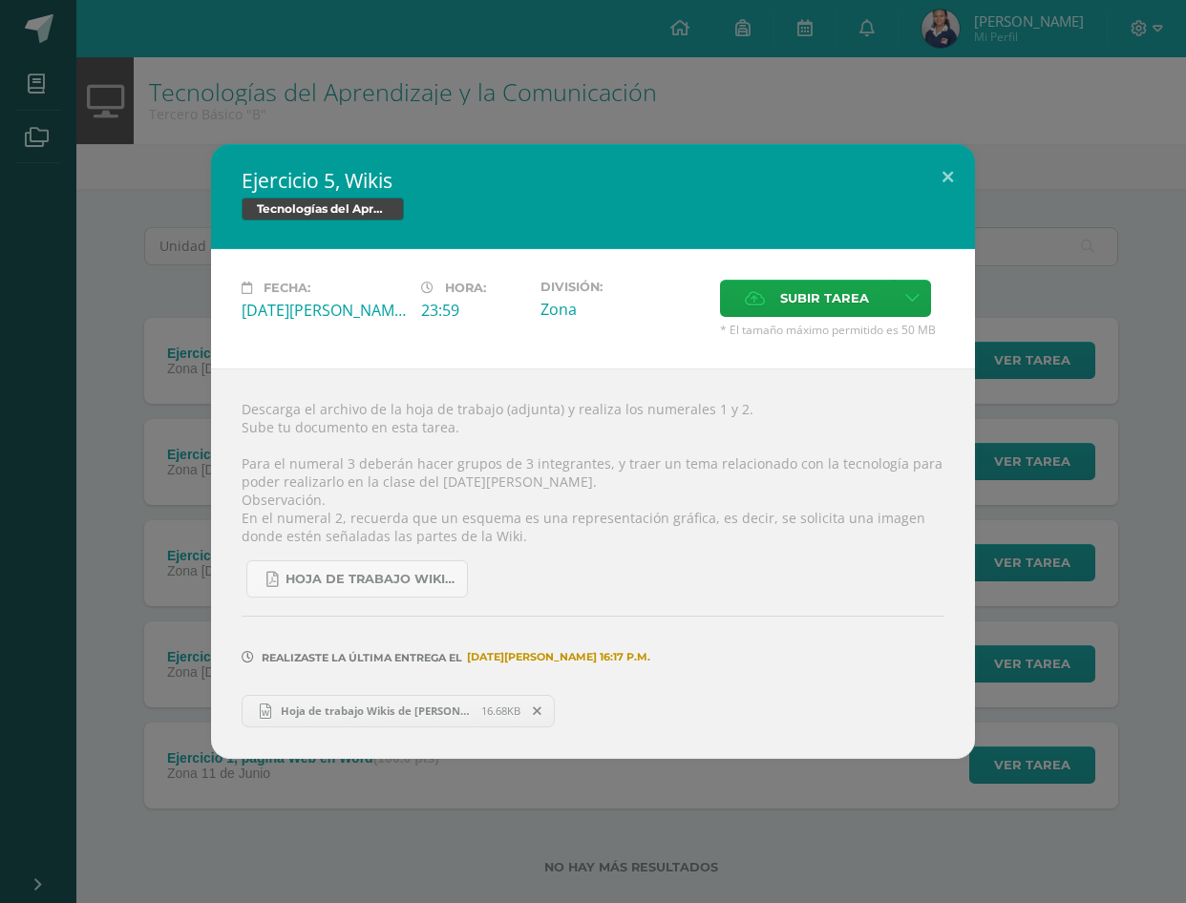
click at [325, 715] on span "Hoja de trabajo Wikis de [PERSON_NAME].docx" at bounding box center [376, 711] width 210 height 14
click at [406, 712] on span "Hoja de trabajo Wikis de [PERSON_NAME].docx" at bounding box center [376, 711] width 210 height 14
click at [533, 711] on span at bounding box center [537, 711] width 32 height 21
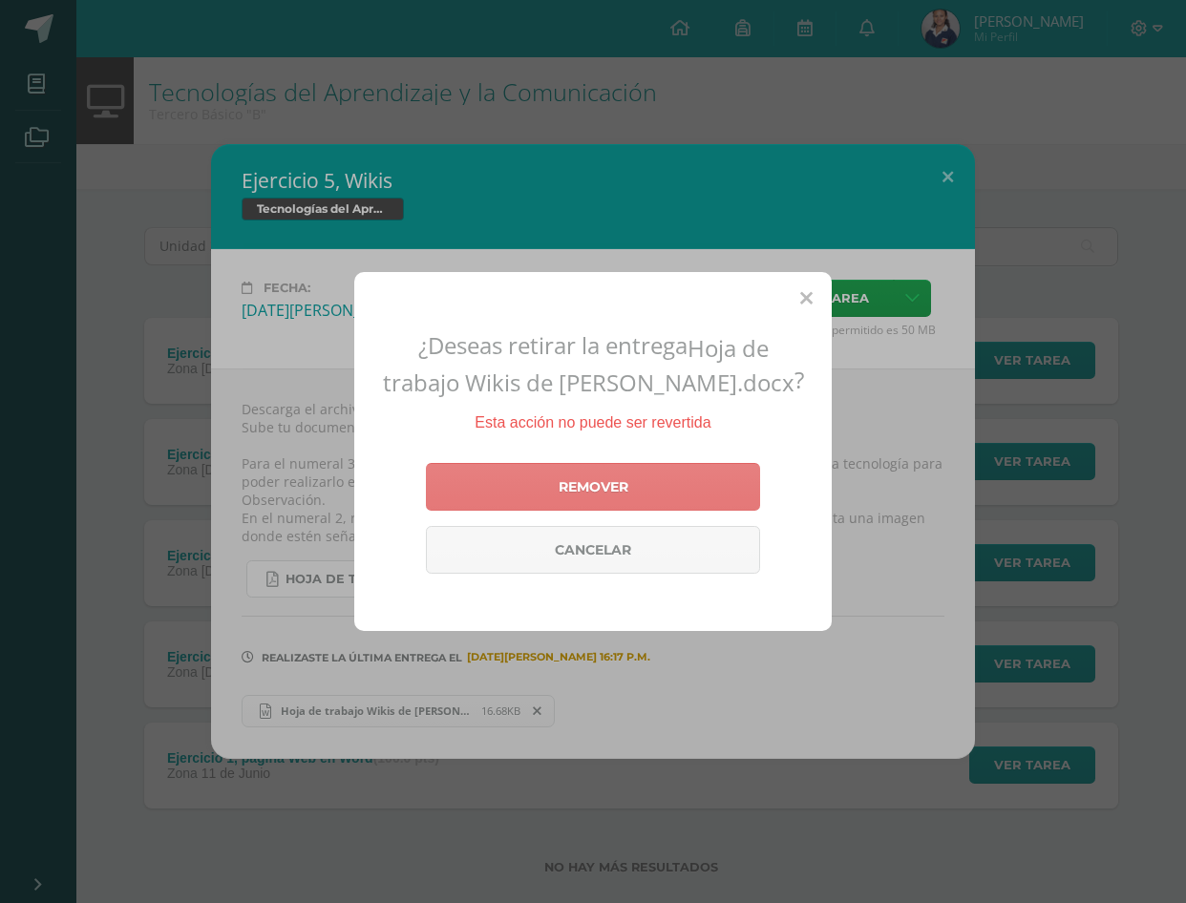
click at [688, 478] on link "Remover" at bounding box center [593, 487] width 334 height 48
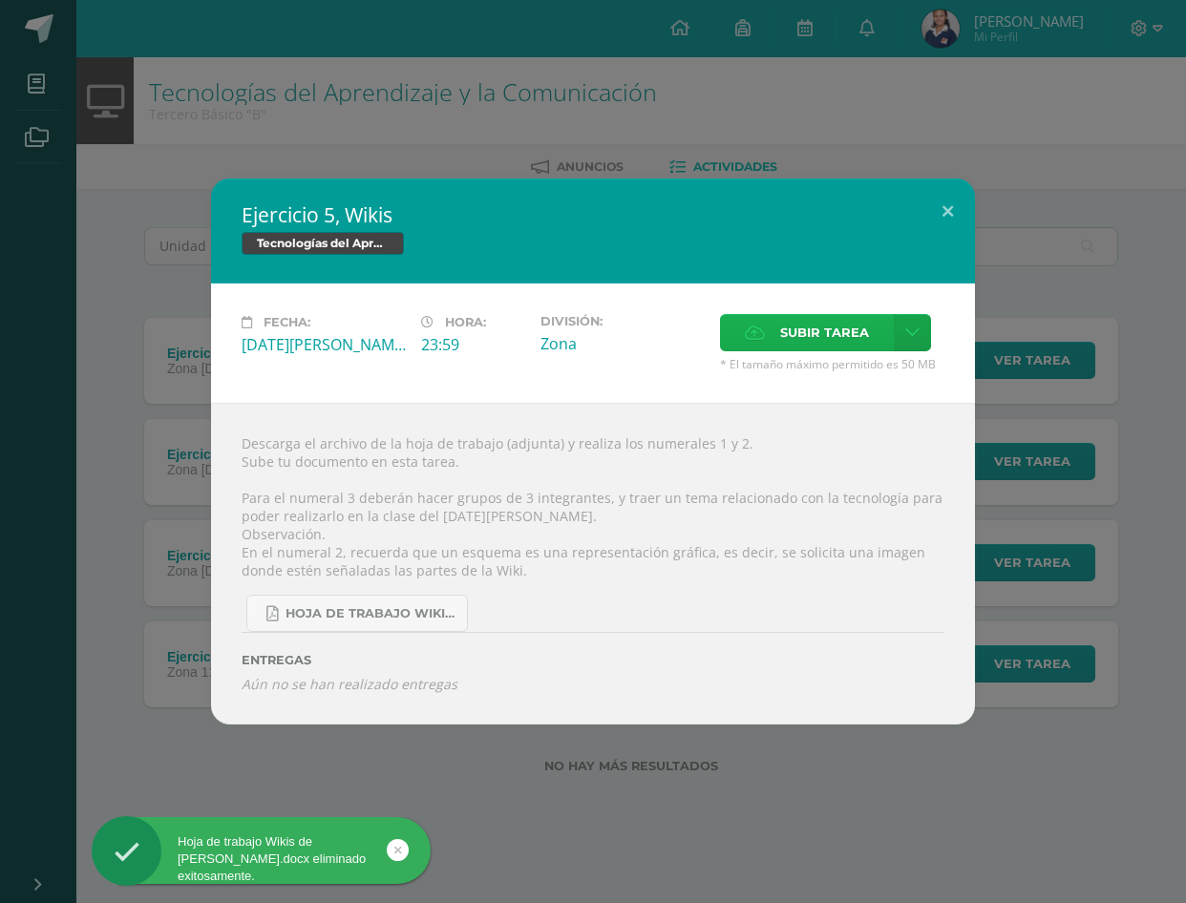
click at [838, 332] on span "Subir tarea" at bounding box center [824, 332] width 89 height 35
click at [0, 0] on input "Subir tarea" at bounding box center [0, 0] width 0 height 0
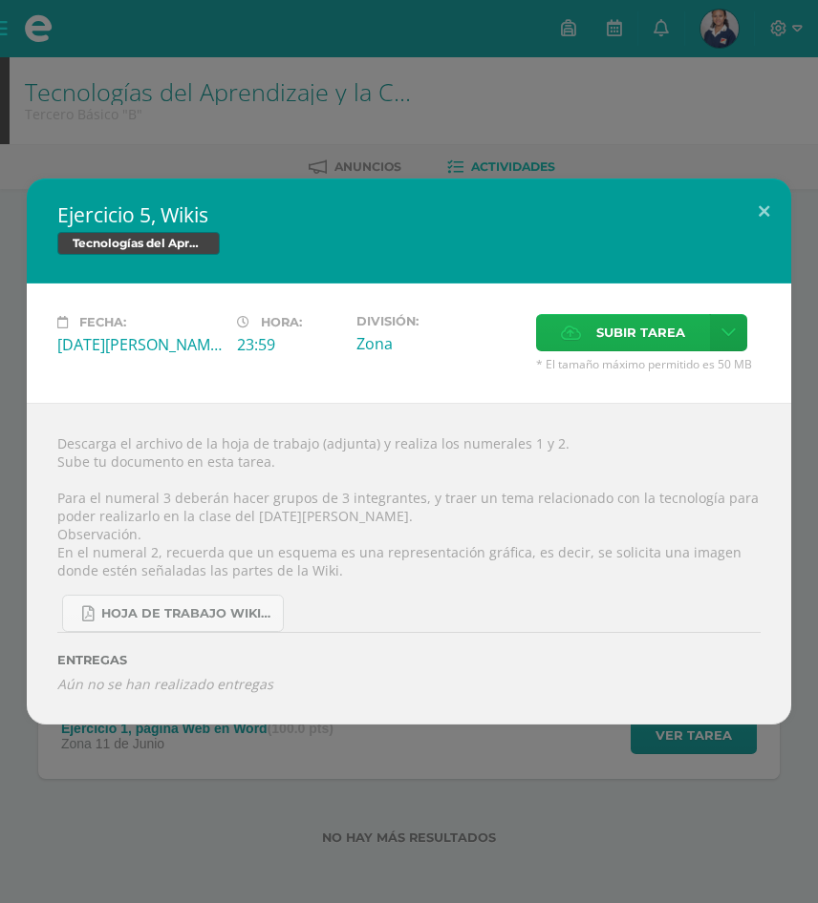
click at [657, 321] on span "Subir tarea" at bounding box center [640, 332] width 89 height 35
click at [0, 0] on input "Subir tarea" at bounding box center [0, 0] width 0 height 0
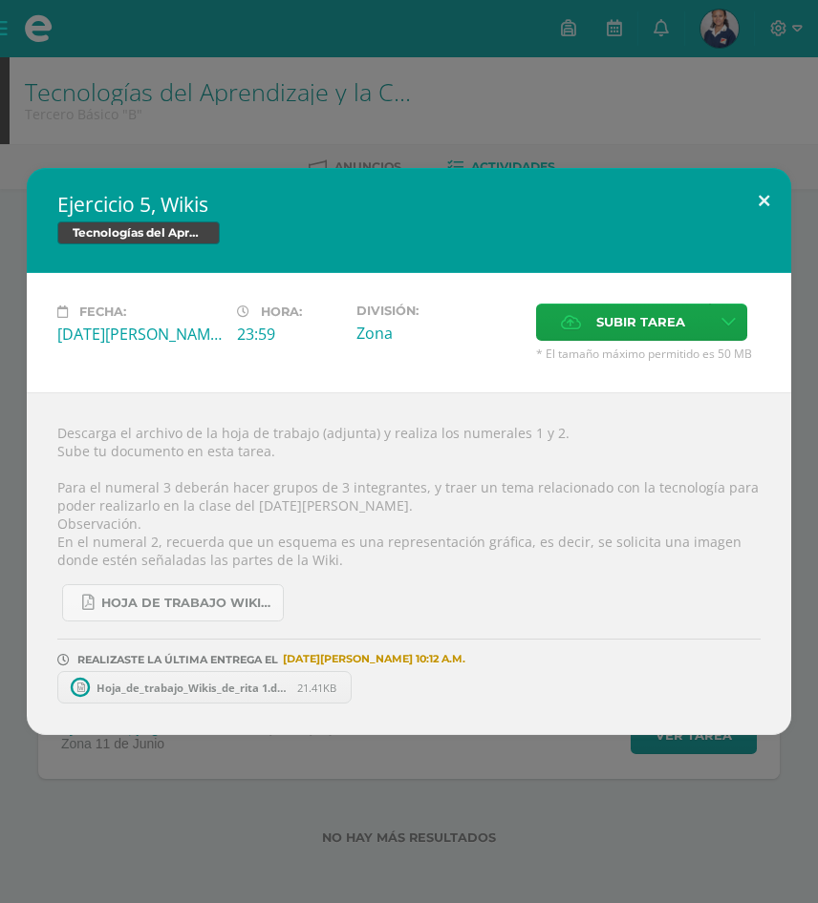
click at [766, 181] on button at bounding box center [763, 200] width 54 height 65
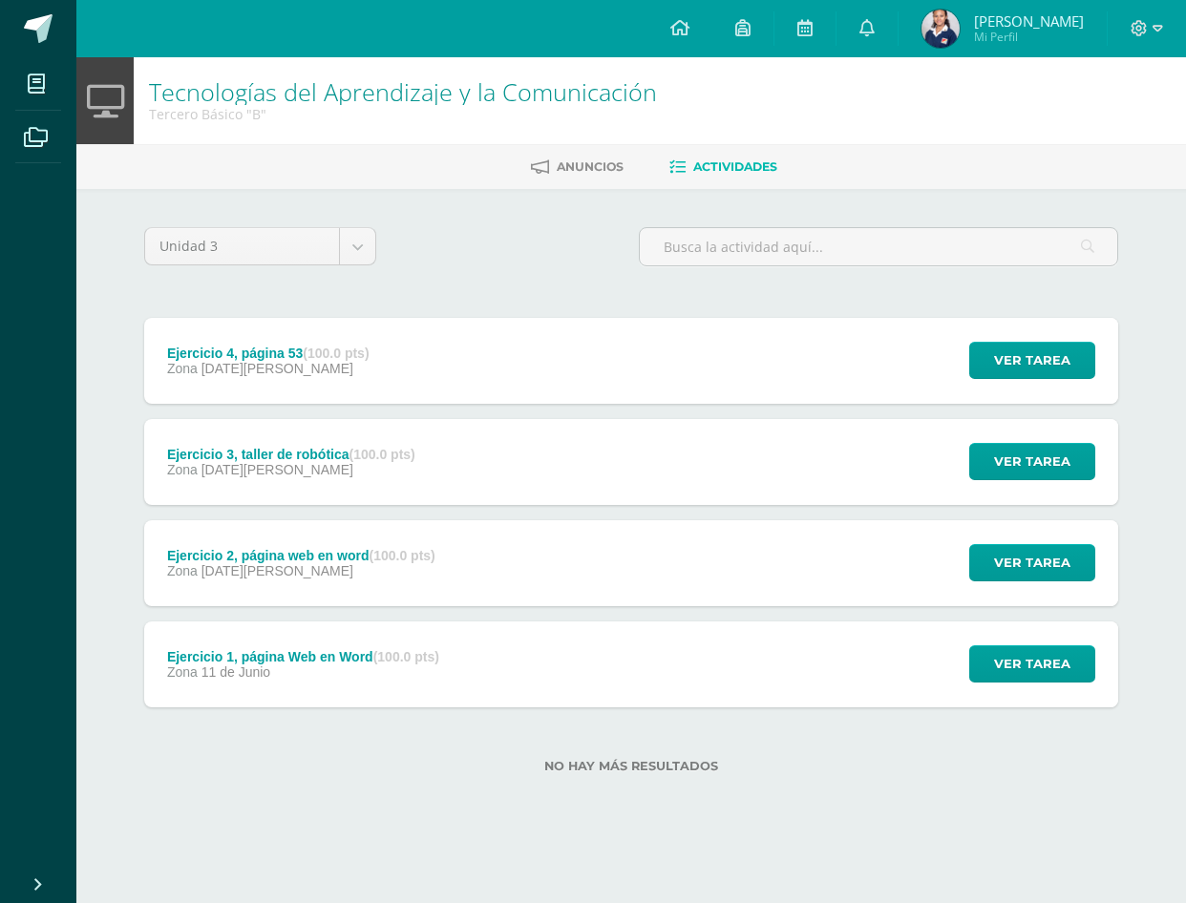
click at [338, 463] on div "Zona [DATE][PERSON_NAME]" at bounding box center [291, 469] width 248 height 15
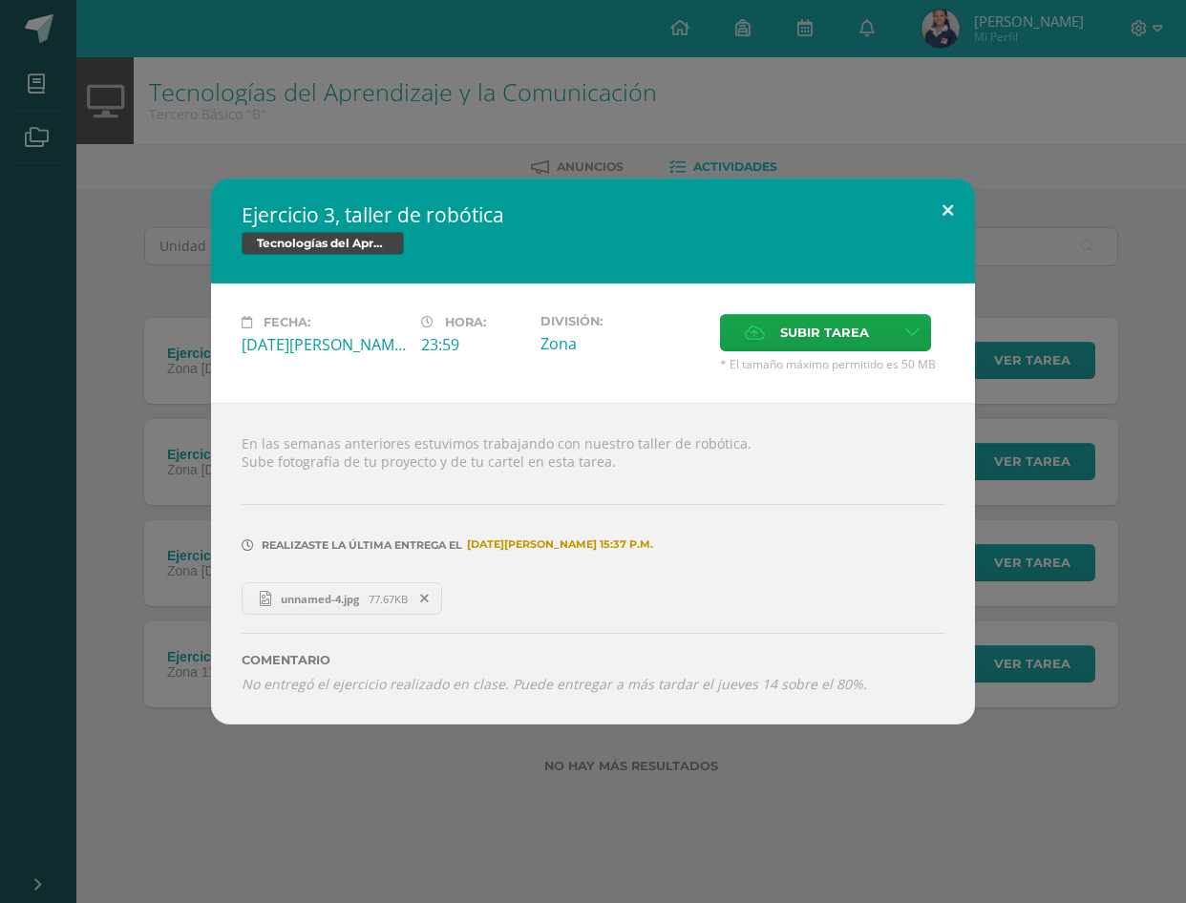
click at [959, 202] on button at bounding box center [948, 211] width 54 height 65
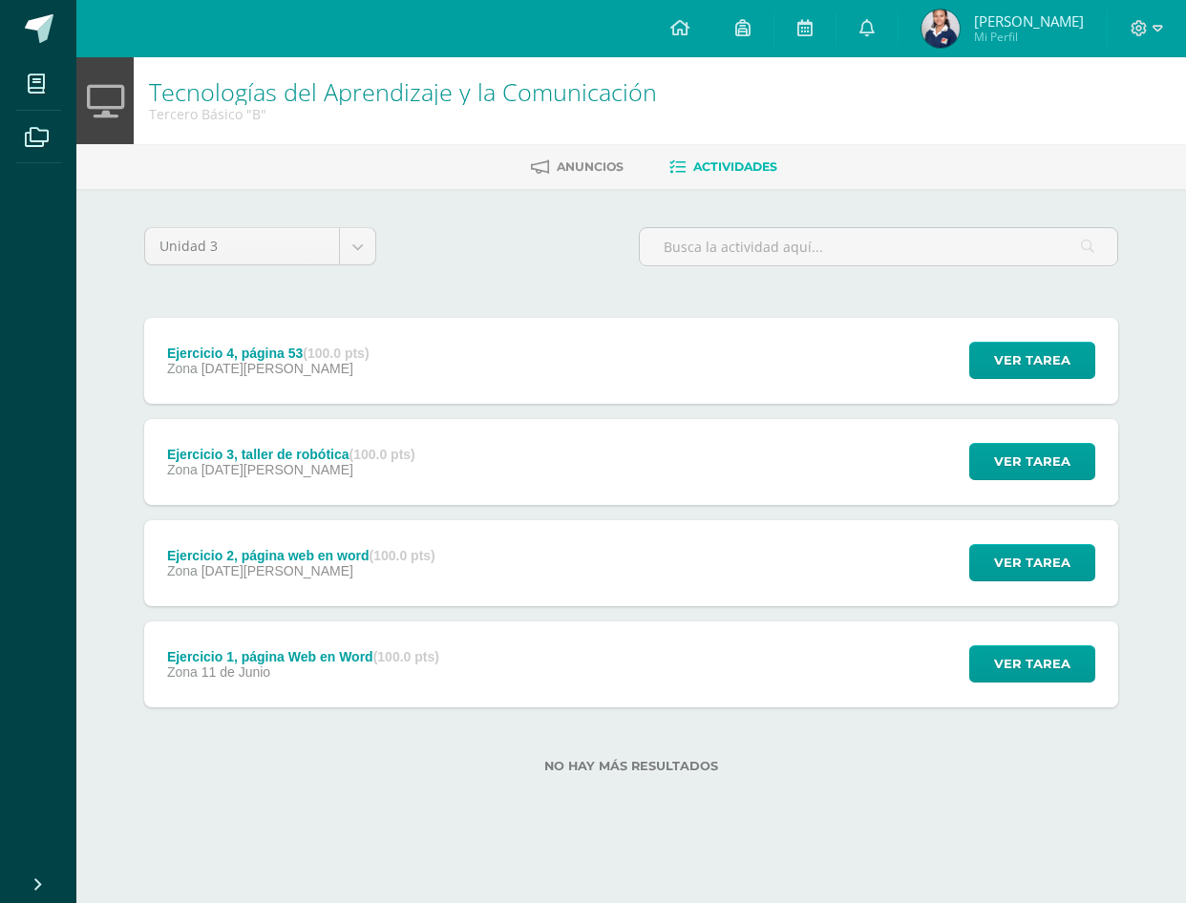
click at [506, 558] on div "Ejercicio 2, página web en word (100.0 pts) Zona [DATE][PERSON_NAME] Ver tarea …" at bounding box center [631, 563] width 974 height 86
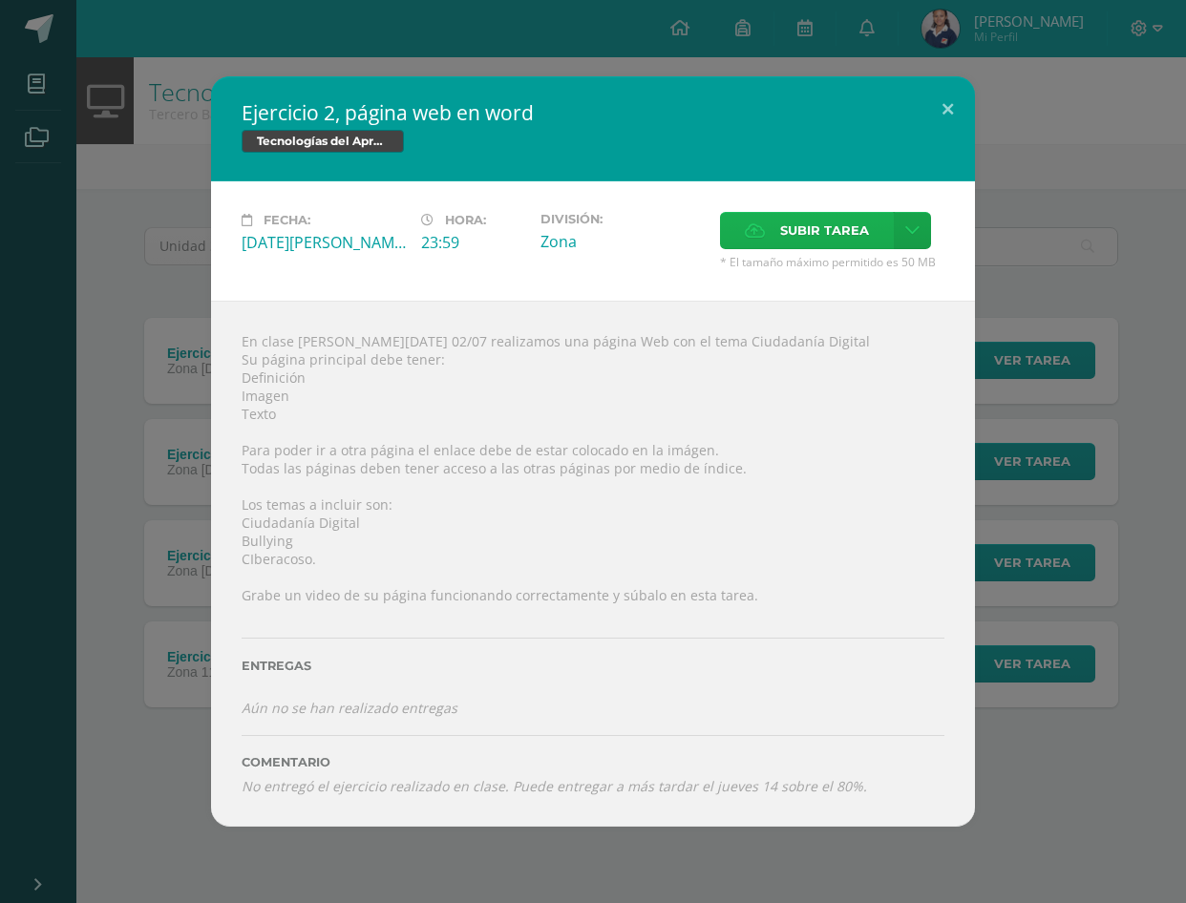
click at [789, 245] on span "Subir tarea" at bounding box center [824, 230] width 89 height 35
click at [0, 0] on input "Subir tarea" at bounding box center [0, 0] width 0 height 0
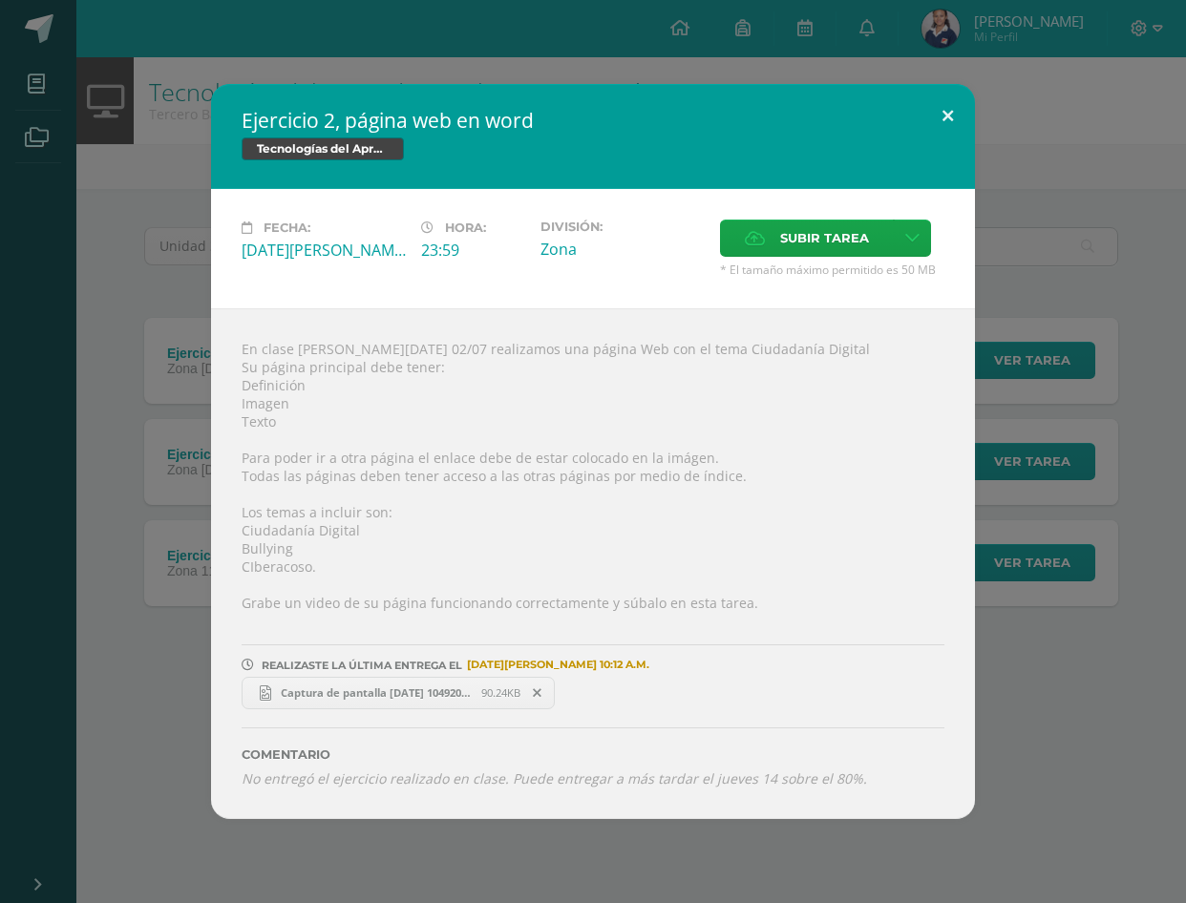
click at [936, 110] on button at bounding box center [948, 116] width 54 height 65
